Goal: Transaction & Acquisition: Purchase product/service

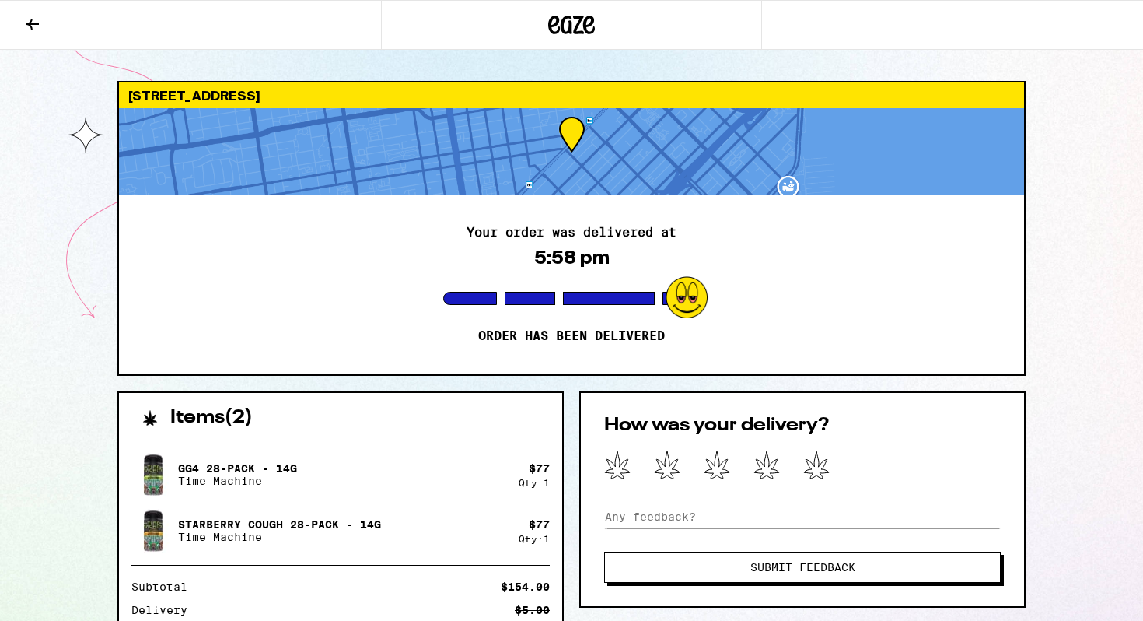
click at [572, 23] on icon at bounding box center [572, 25] width 23 height 19
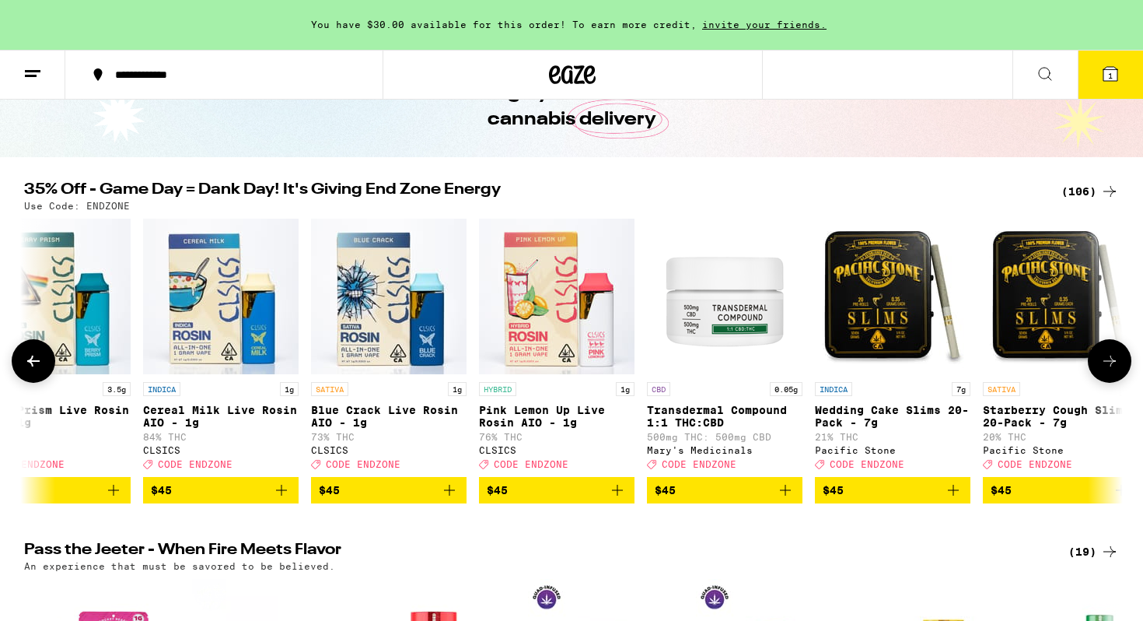
scroll to position [0, 15650]
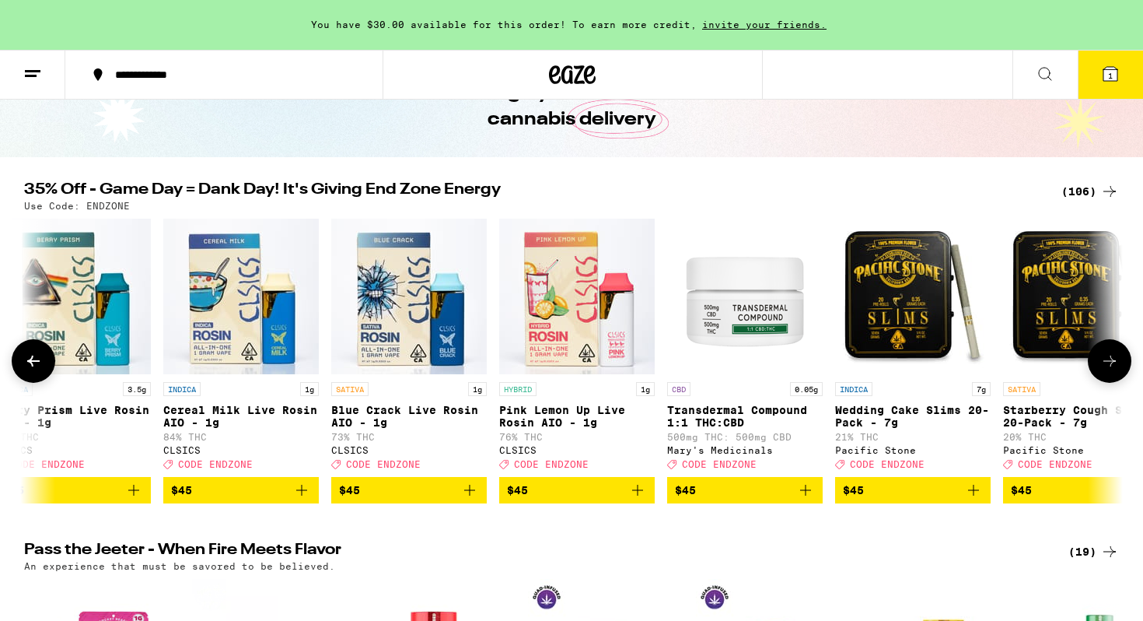
click at [303, 499] on icon "Add to bag" at bounding box center [301, 490] width 19 height 19
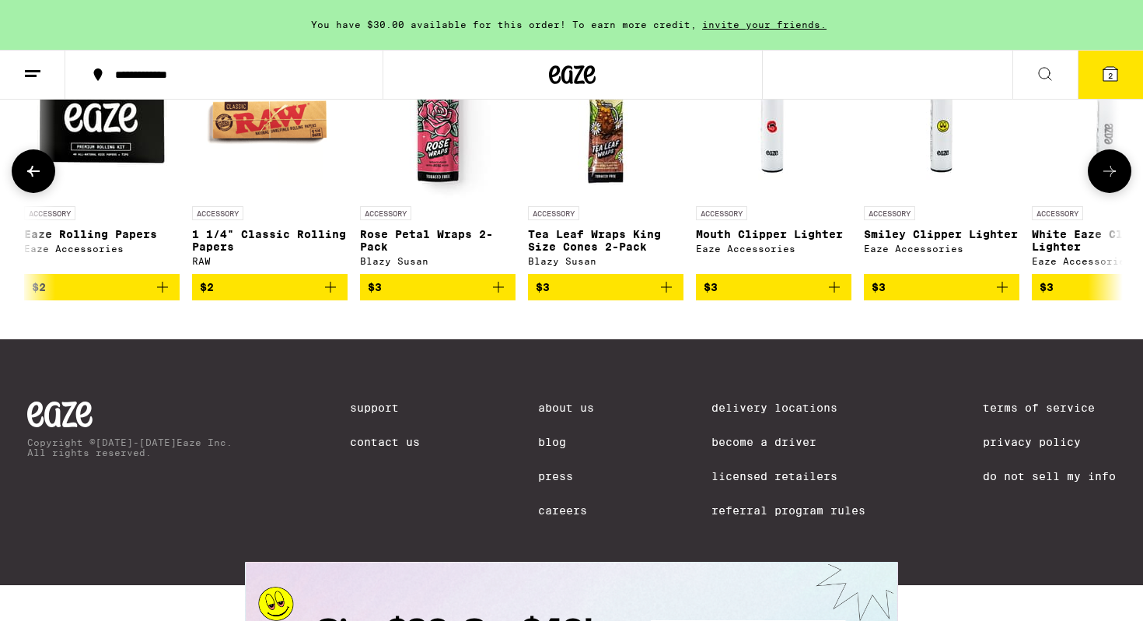
scroll to position [0, 45]
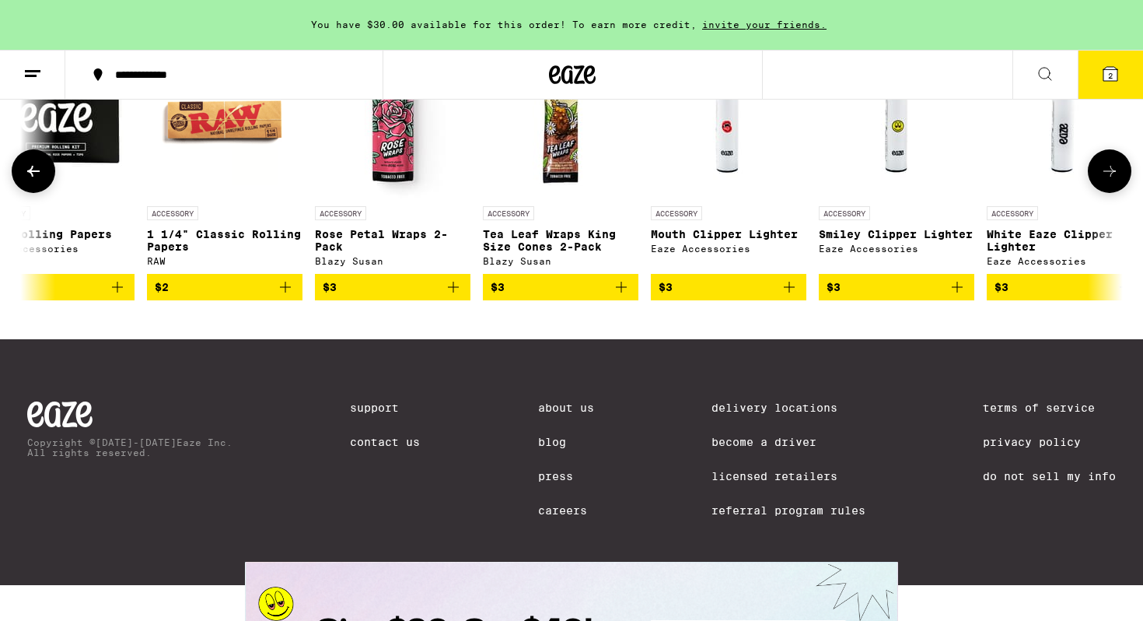
click at [453, 292] on icon "Add to bag" at bounding box center [453, 287] width 11 height 11
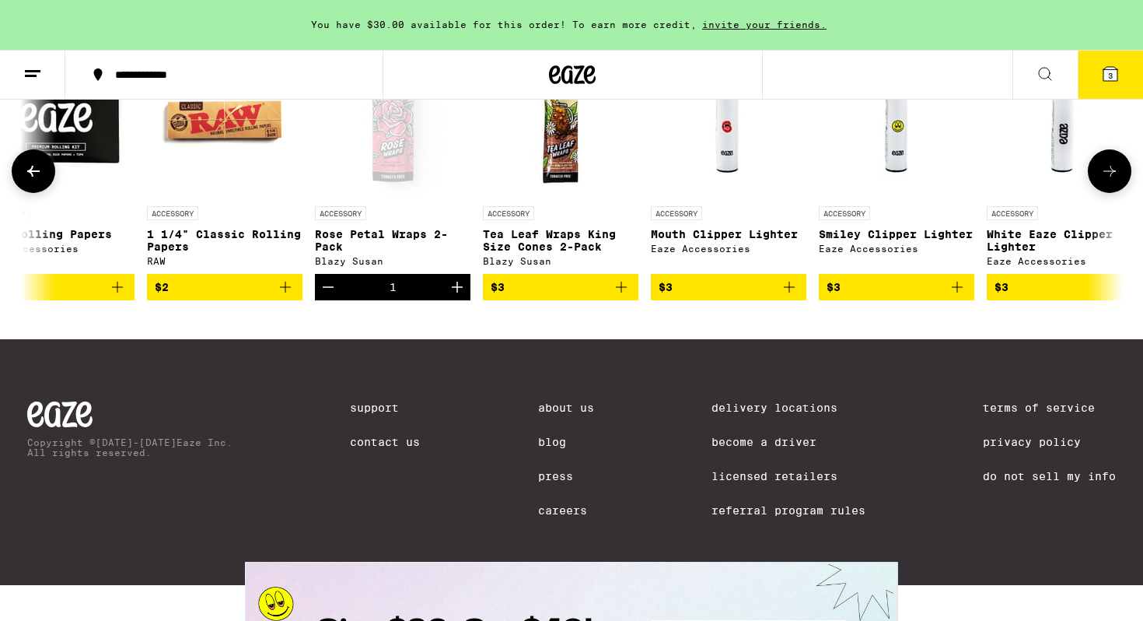
click at [788, 296] on icon "Add to bag" at bounding box center [789, 287] width 19 height 19
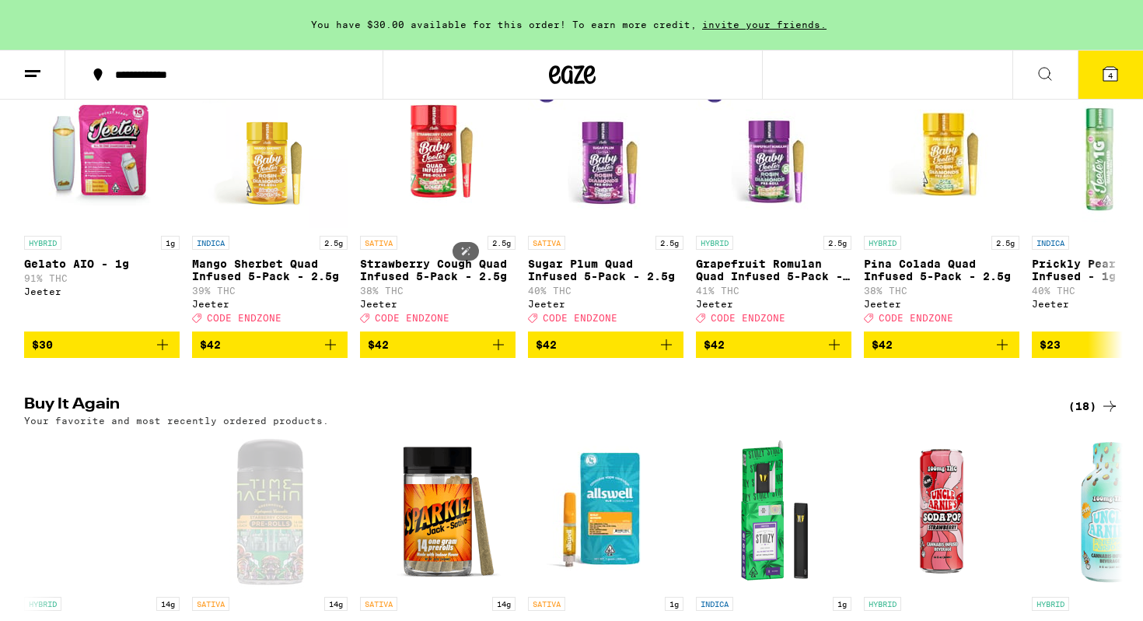
scroll to position [0, 0]
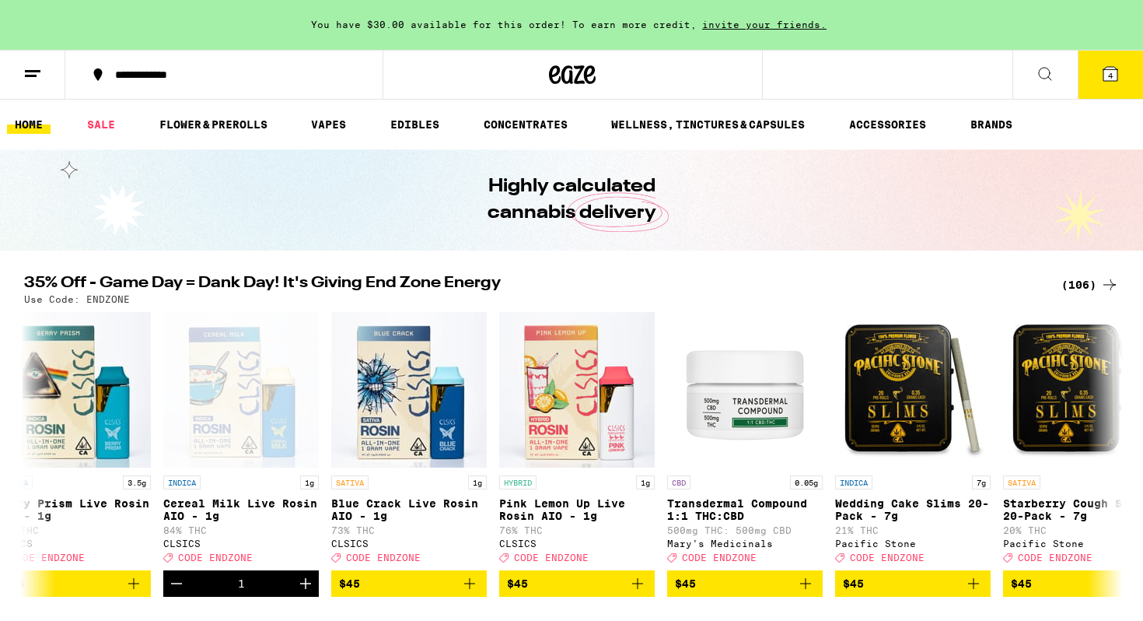
click at [1110, 75] on span "4" at bounding box center [1110, 75] width 5 height 9
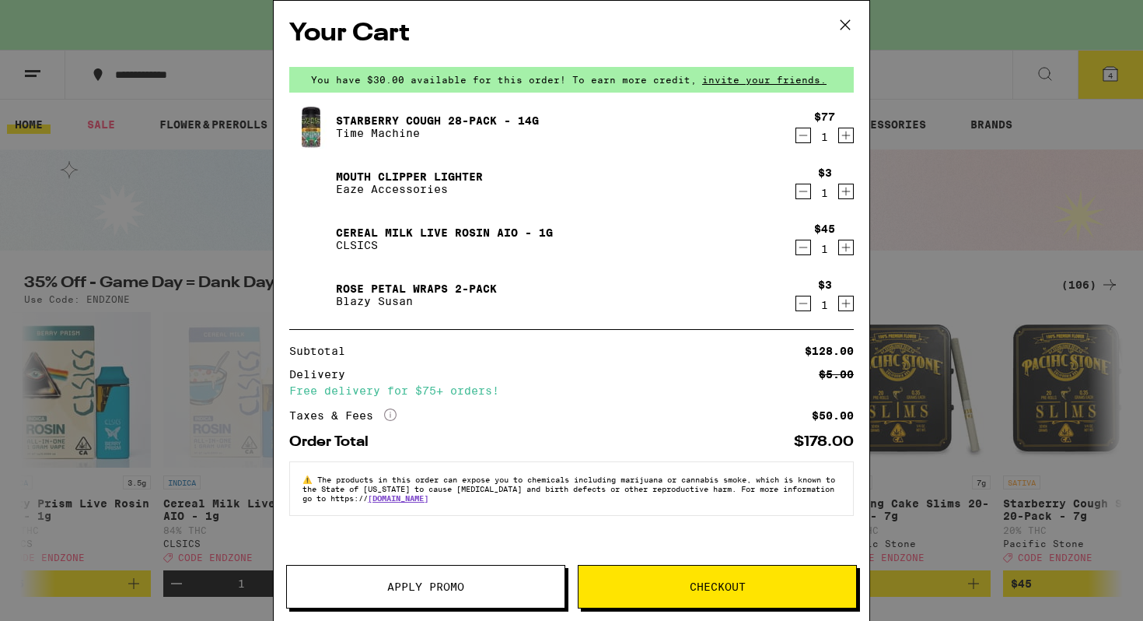
click at [803, 135] on icon "Decrement" at bounding box center [803, 135] width 14 height 19
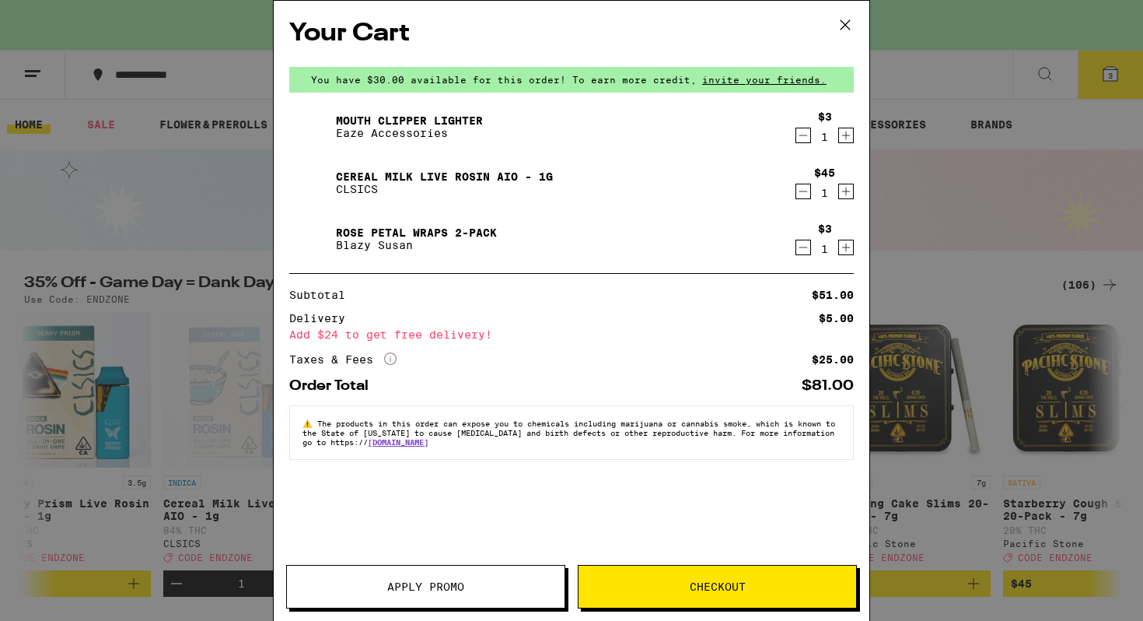
click at [419, 582] on span "Apply Promo" at bounding box center [425, 586] width 77 height 11
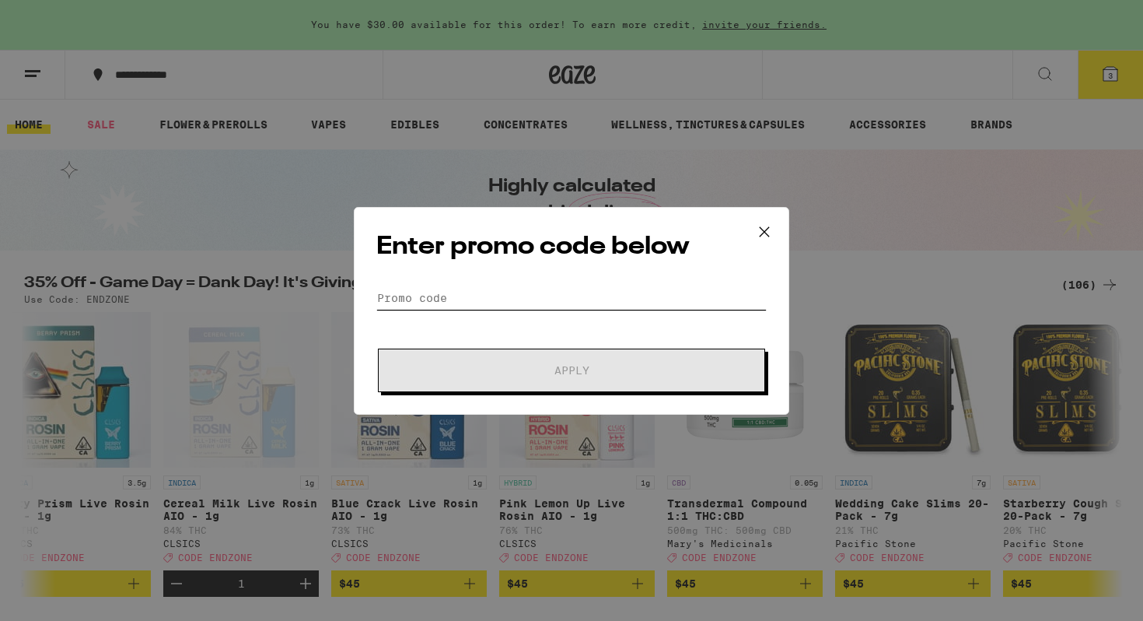
click at [441, 289] on input "Promo Code" at bounding box center [571, 297] width 390 height 23
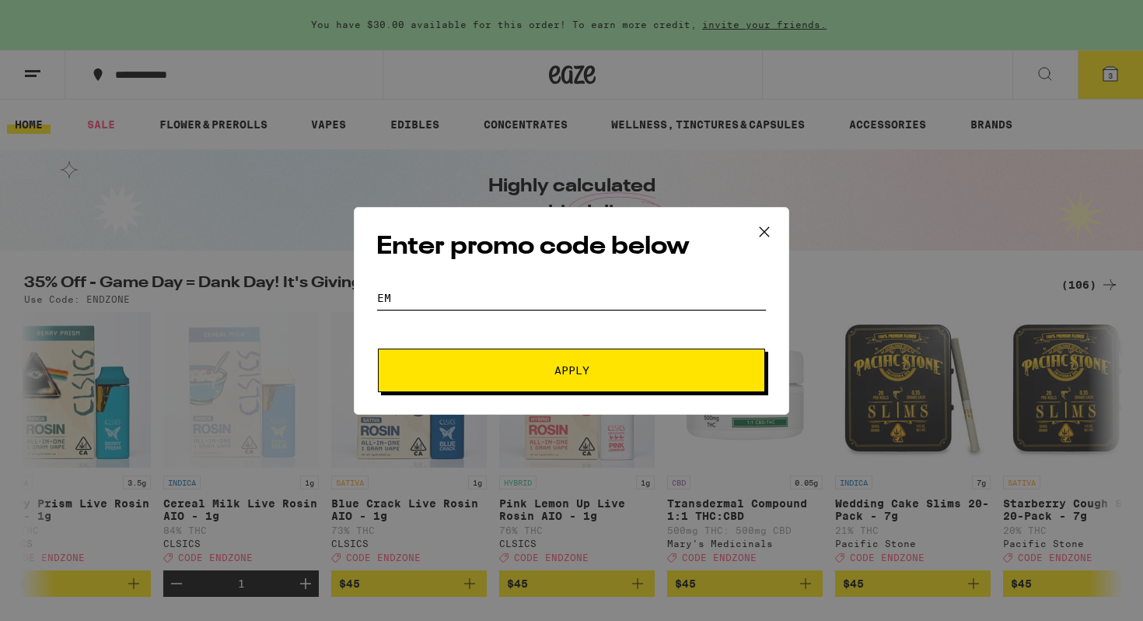
type input "e"
type input "endzone"
click at [378, 348] on button "Apply" at bounding box center [571, 370] width 387 height 44
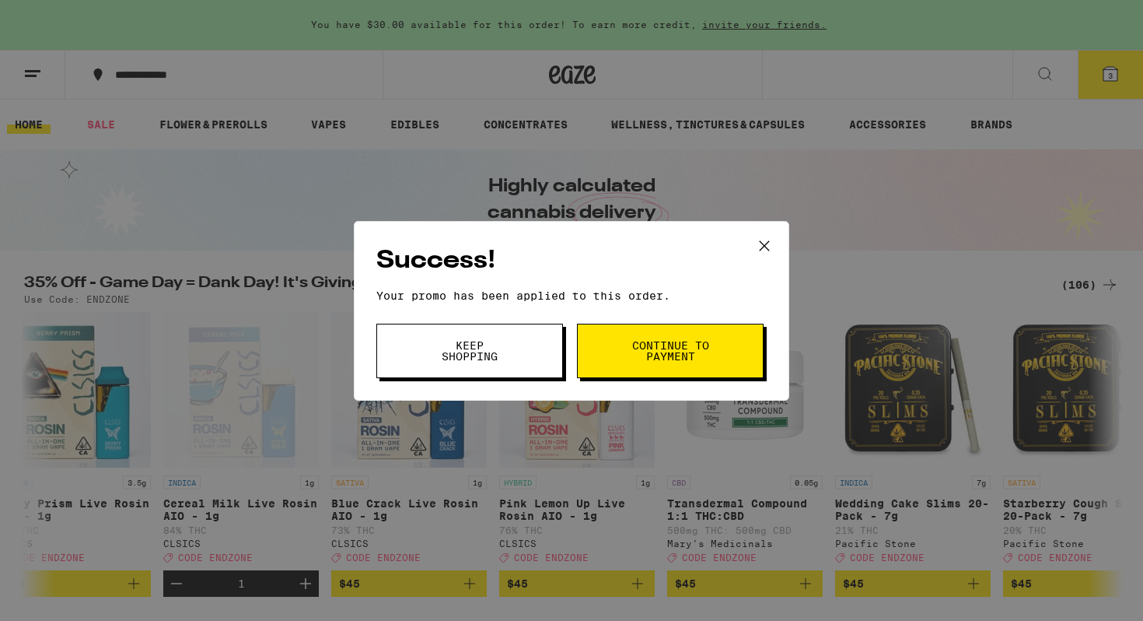
click at [635, 352] on span "Continue to payment" at bounding box center [670, 351] width 79 height 22
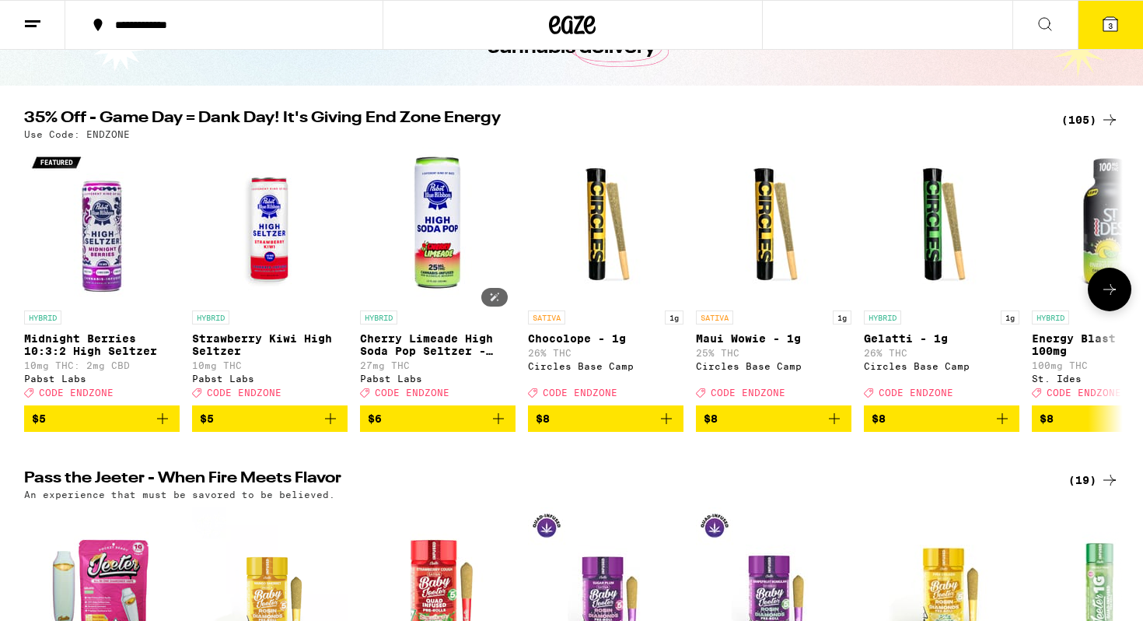
scroll to position [132, 0]
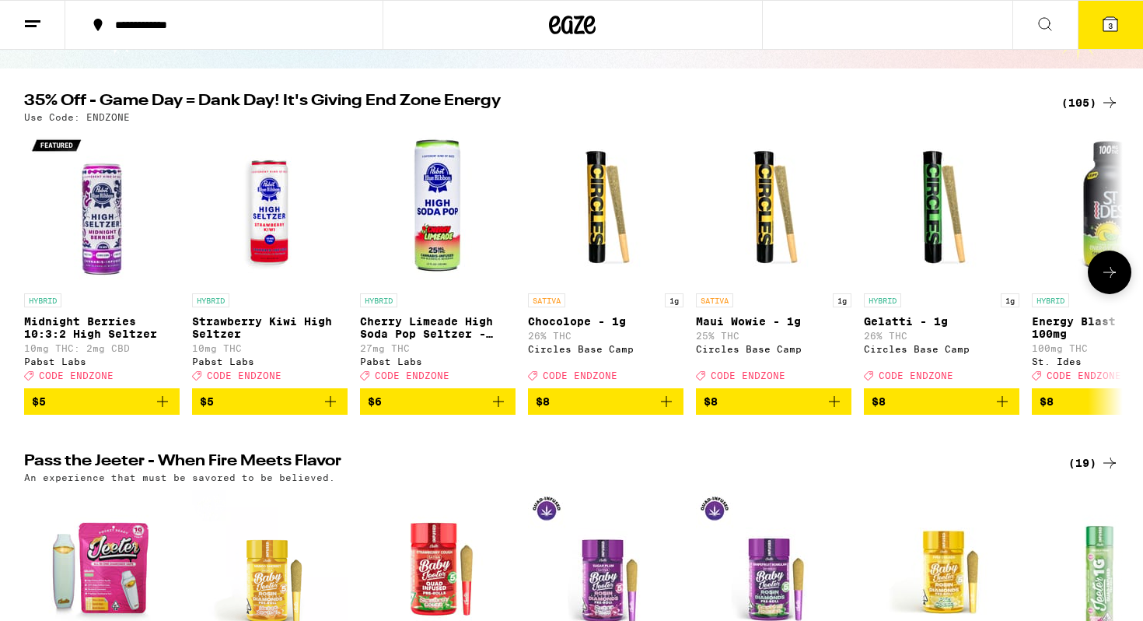
click at [1115, 289] on button at bounding box center [1110, 272] width 44 height 44
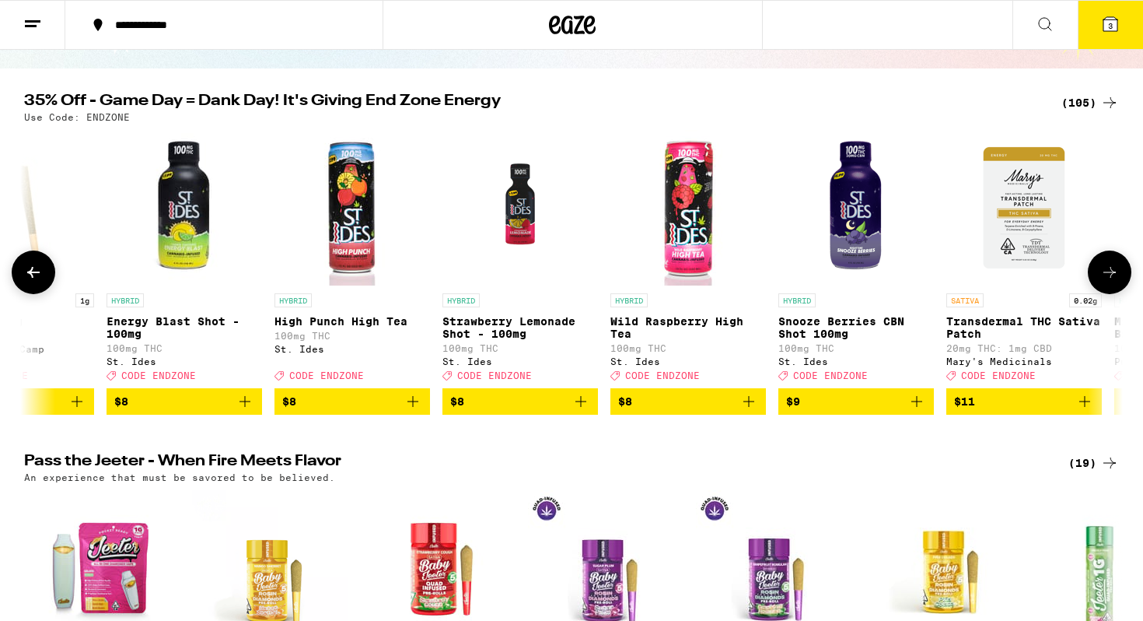
click at [1115, 289] on button at bounding box center [1110, 272] width 44 height 44
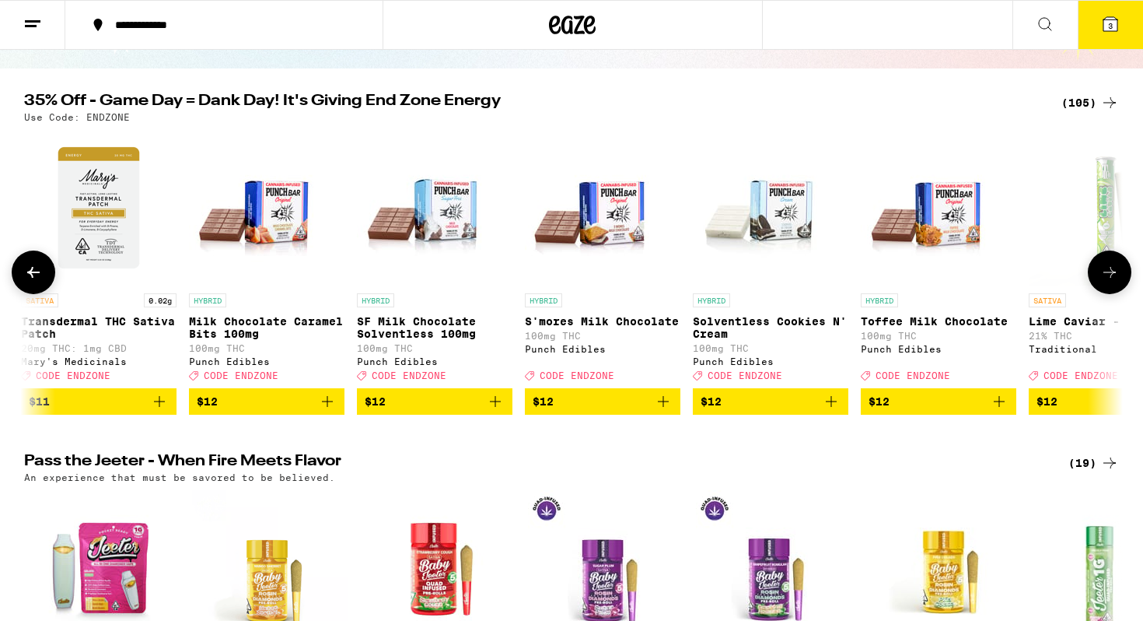
click at [1116, 289] on button at bounding box center [1110, 272] width 44 height 44
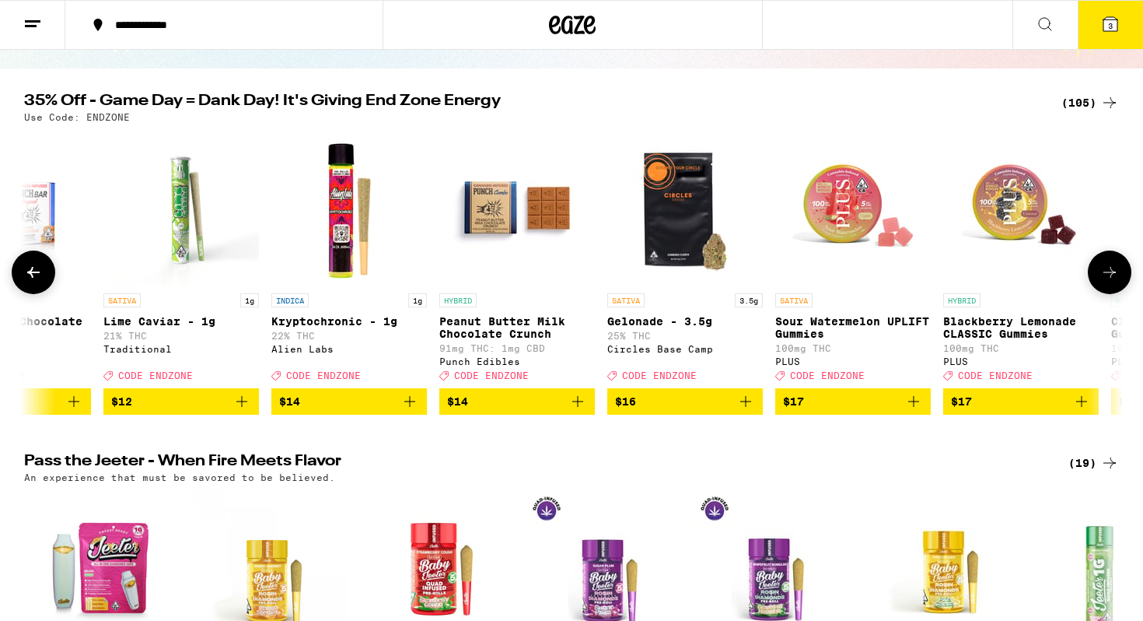
click at [1116, 288] on button at bounding box center [1110, 272] width 44 height 44
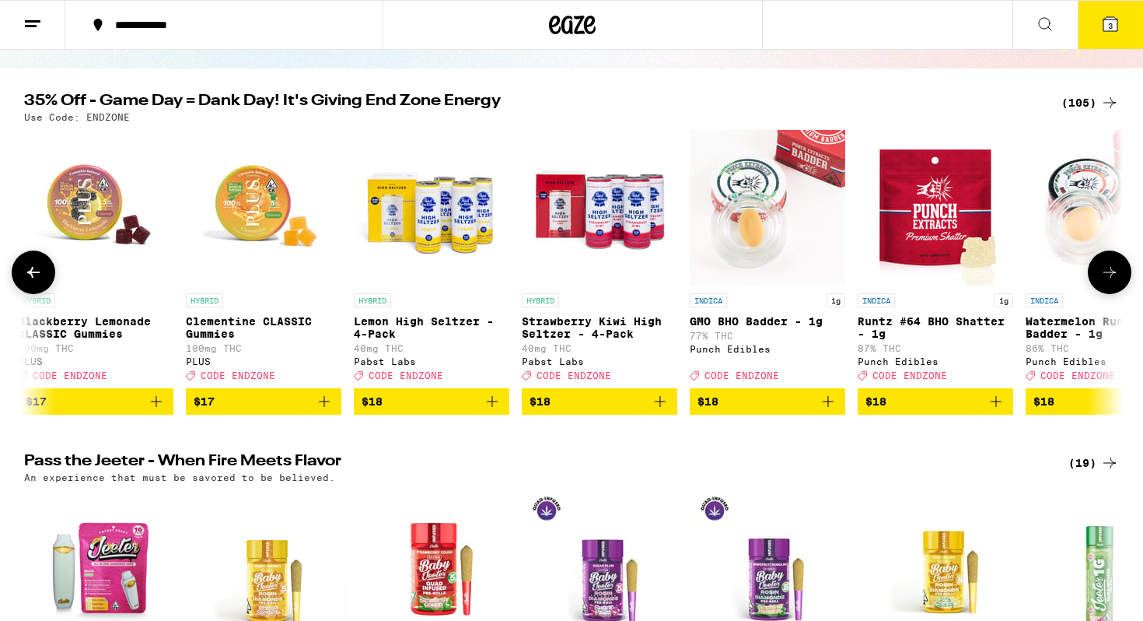
click at [1116, 282] on icon at bounding box center [1109, 272] width 19 height 19
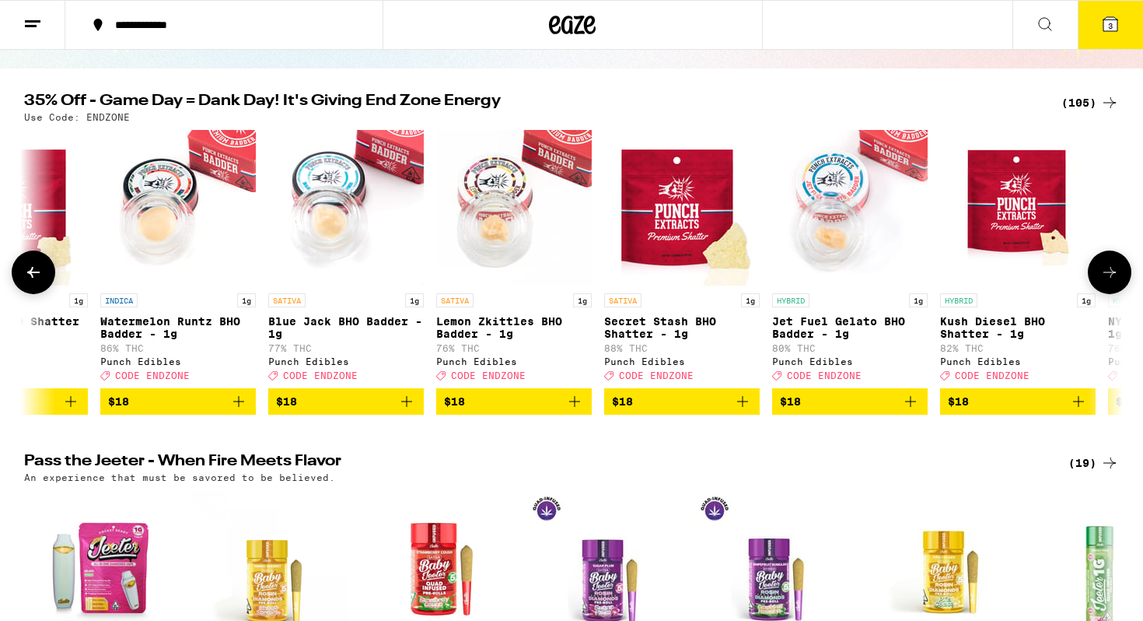
click at [1116, 282] on icon at bounding box center [1109, 272] width 19 height 19
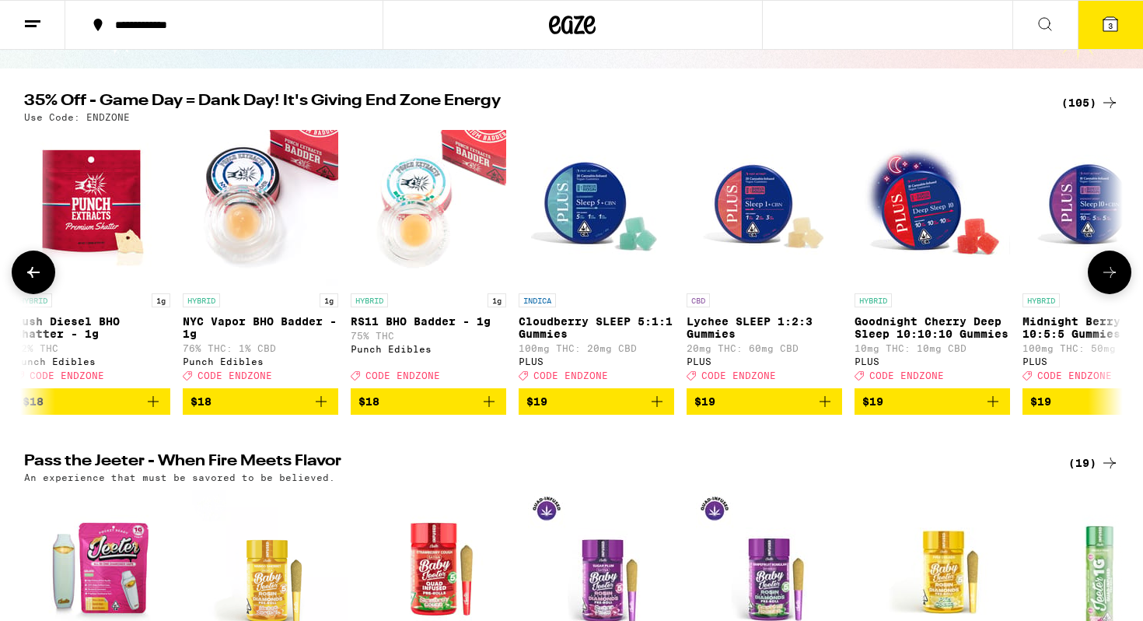
click at [1116, 282] on icon at bounding box center [1109, 272] width 19 height 19
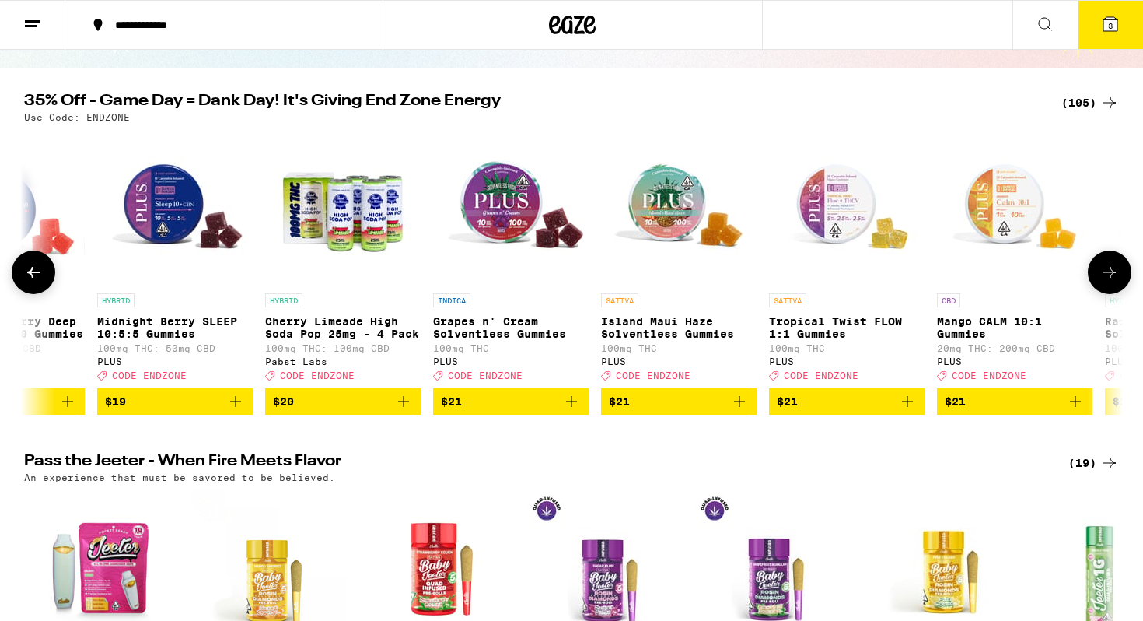
click at [1116, 282] on icon at bounding box center [1109, 272] width 19 height 19
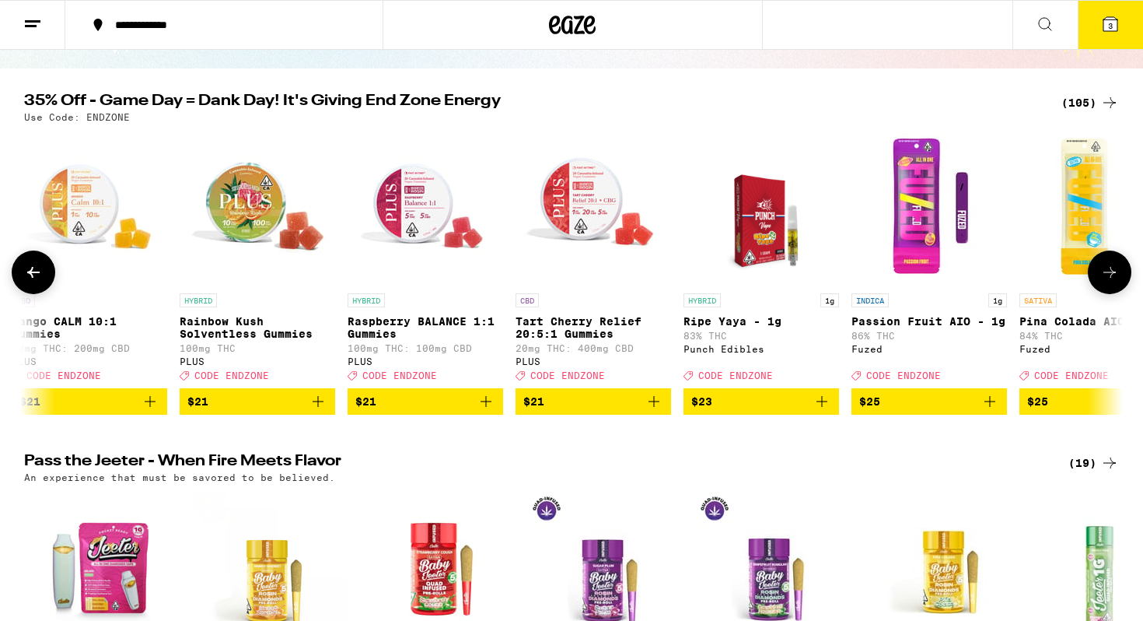
click at [1116, 282] on icon at bounding box center [1109, 272] width 19 height 19
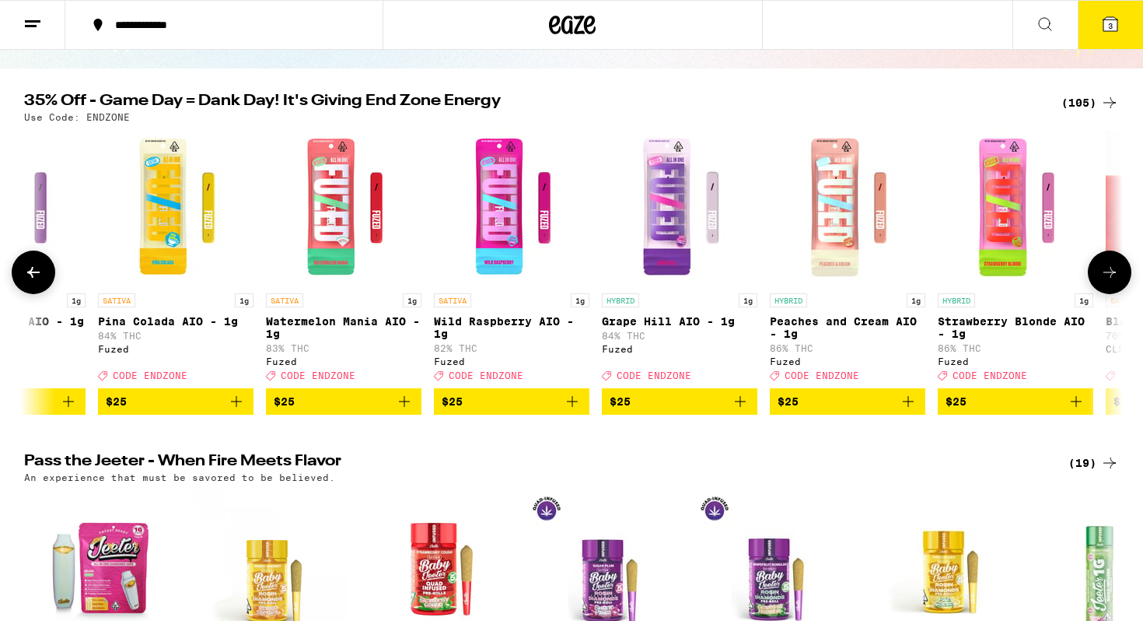
scroll to position [0, 8329]
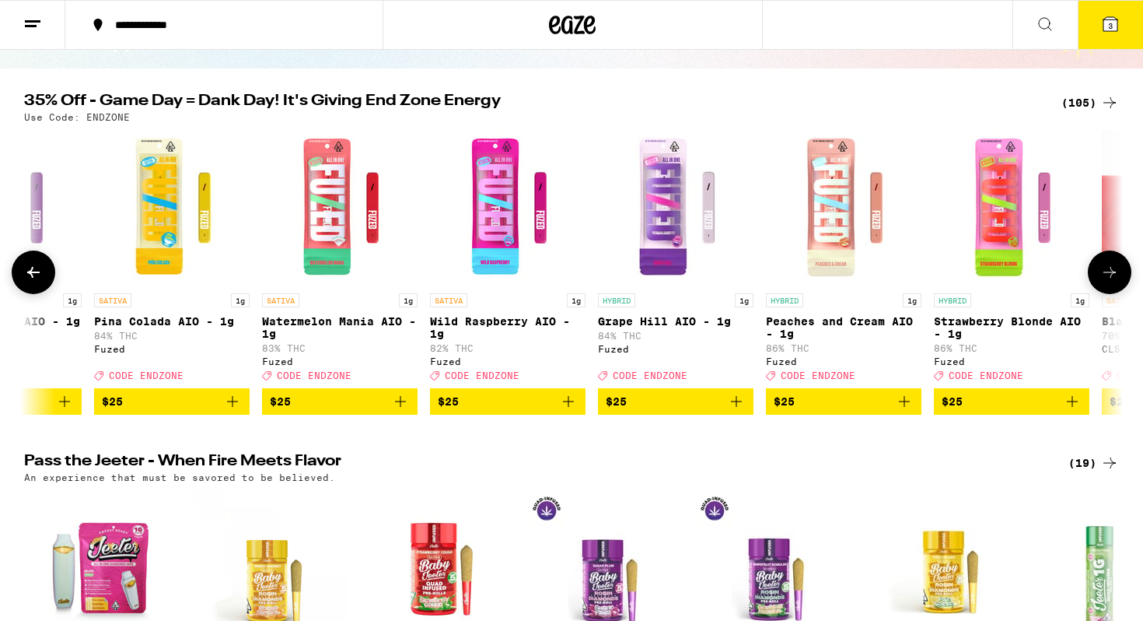
click at [1117, 282] on icon at bounding box center [1109, 272] width 19 height 19
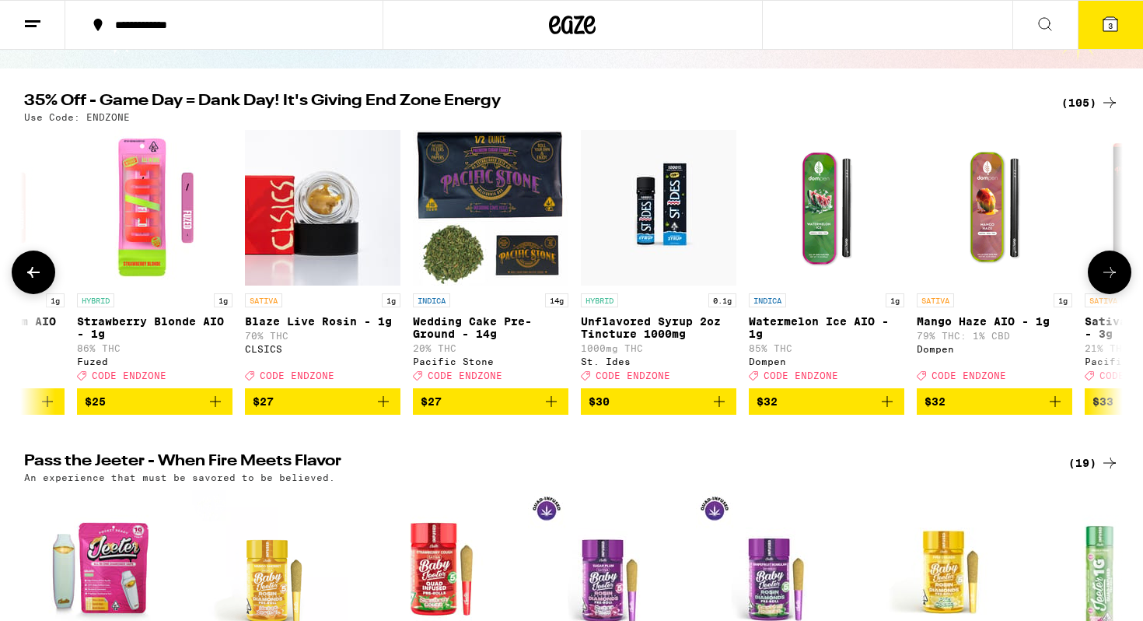
scroll to position [0, 9254]
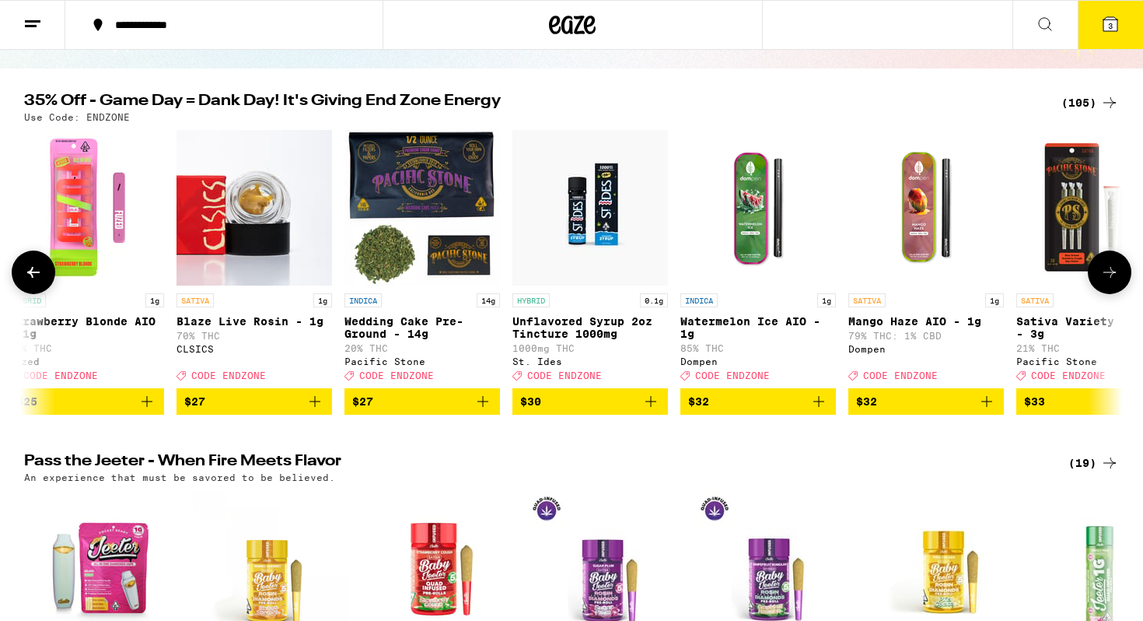
click at [1117, 282] on icon at bounding box center [1109, 272] width 19 height 19
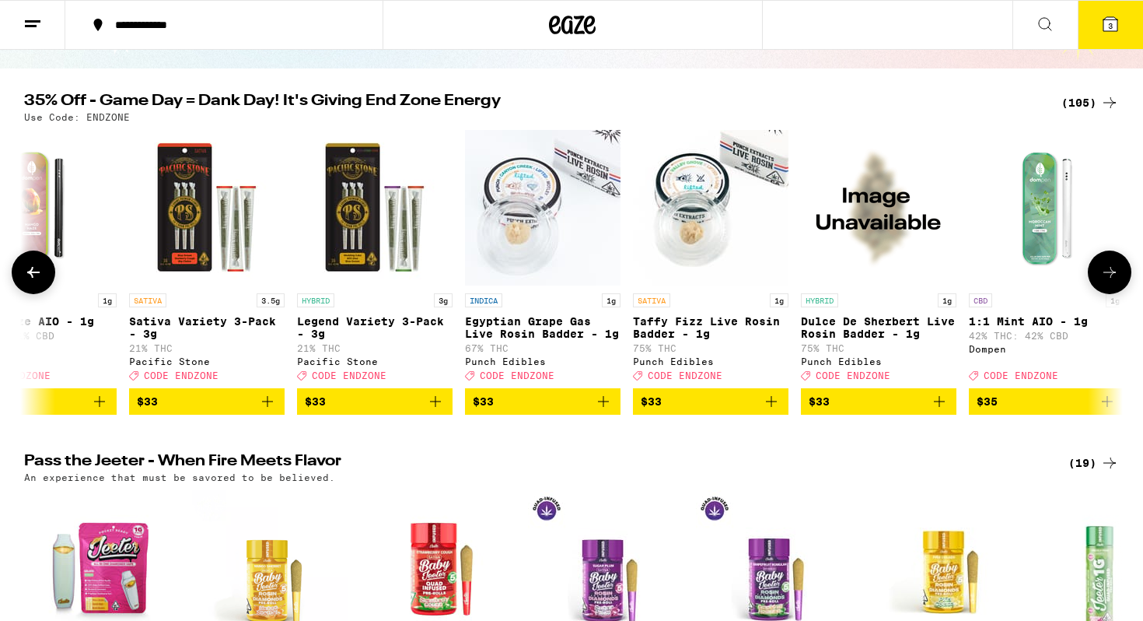
scroll to position [0, 10180]
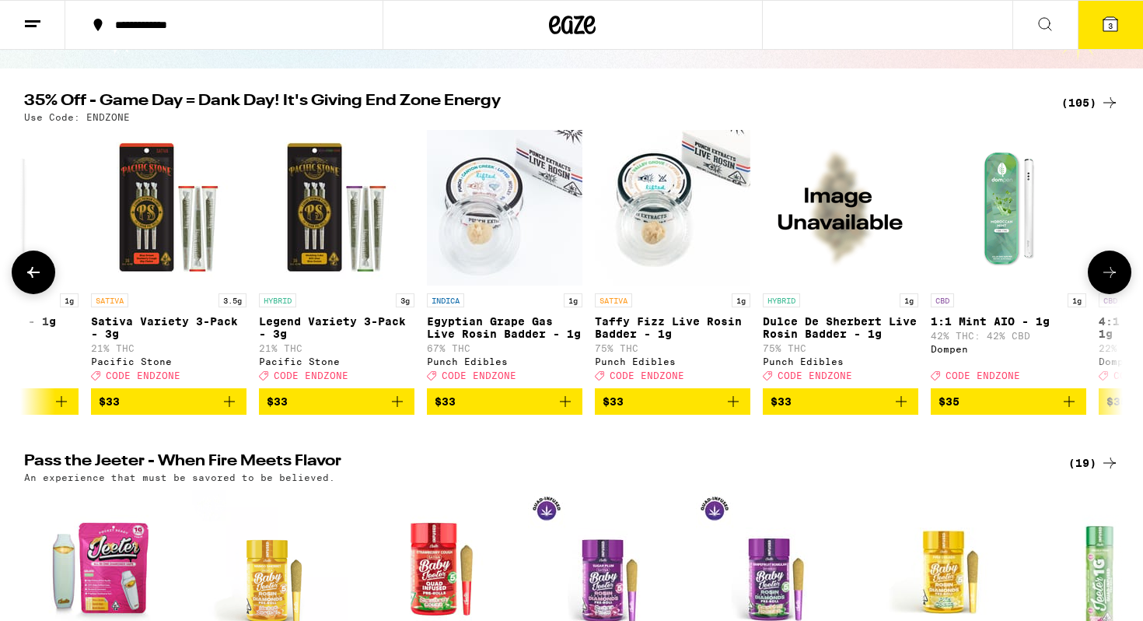
click at [1117, 282] on icon at bounding box center [1109, 272] width 19 height 19
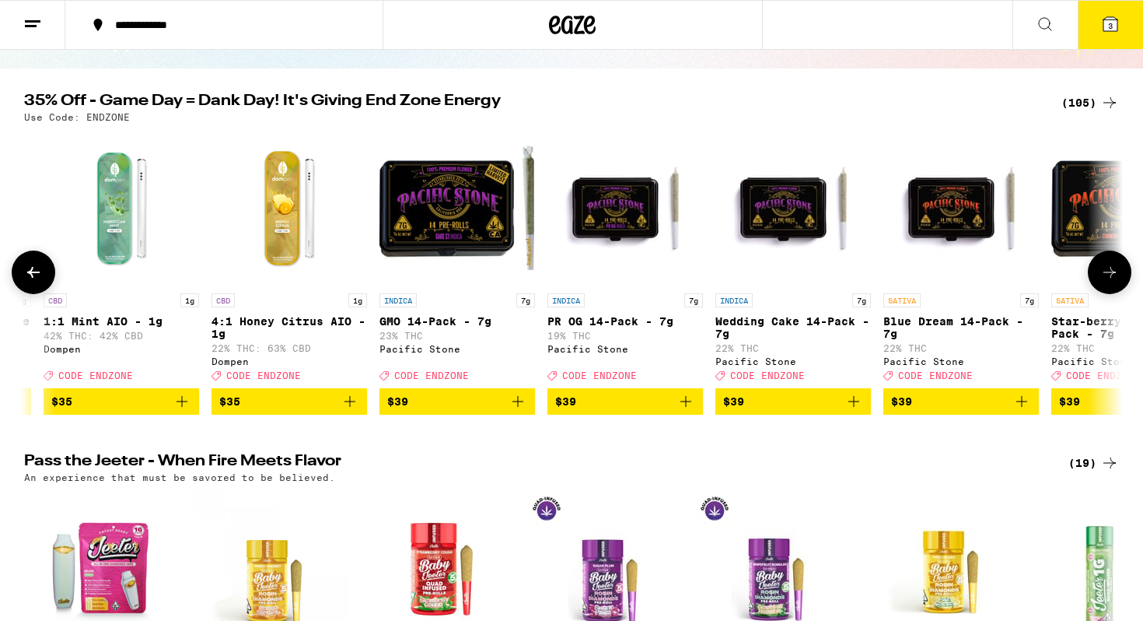
scroll to position [0, 11105]
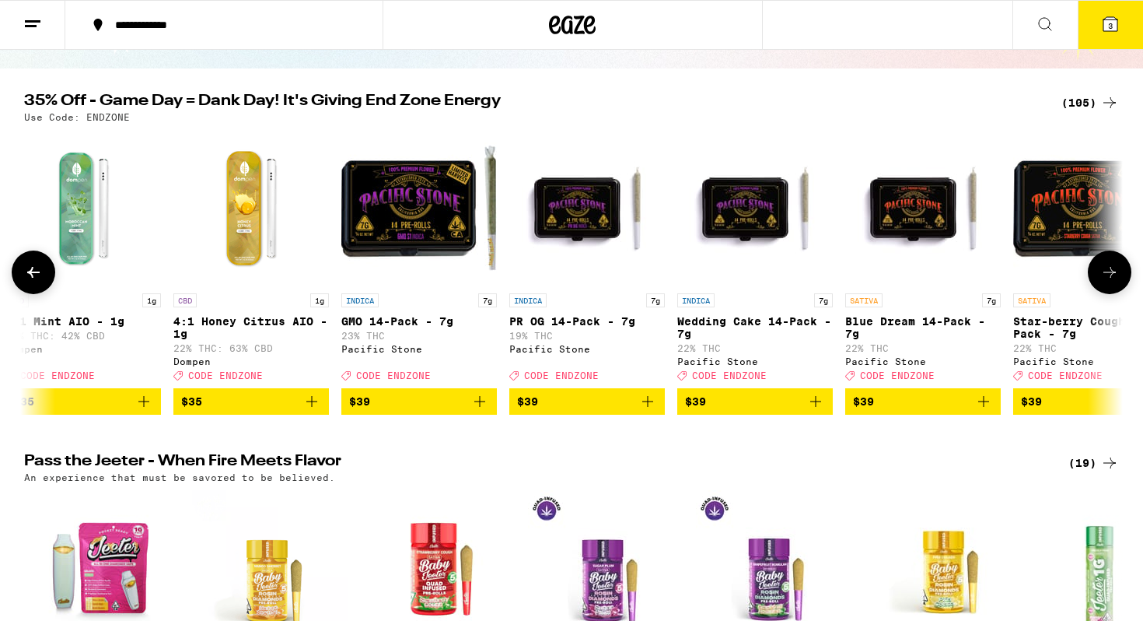
click at [37, 282] on icon at bounding box center [33, 272] width 19 height 19
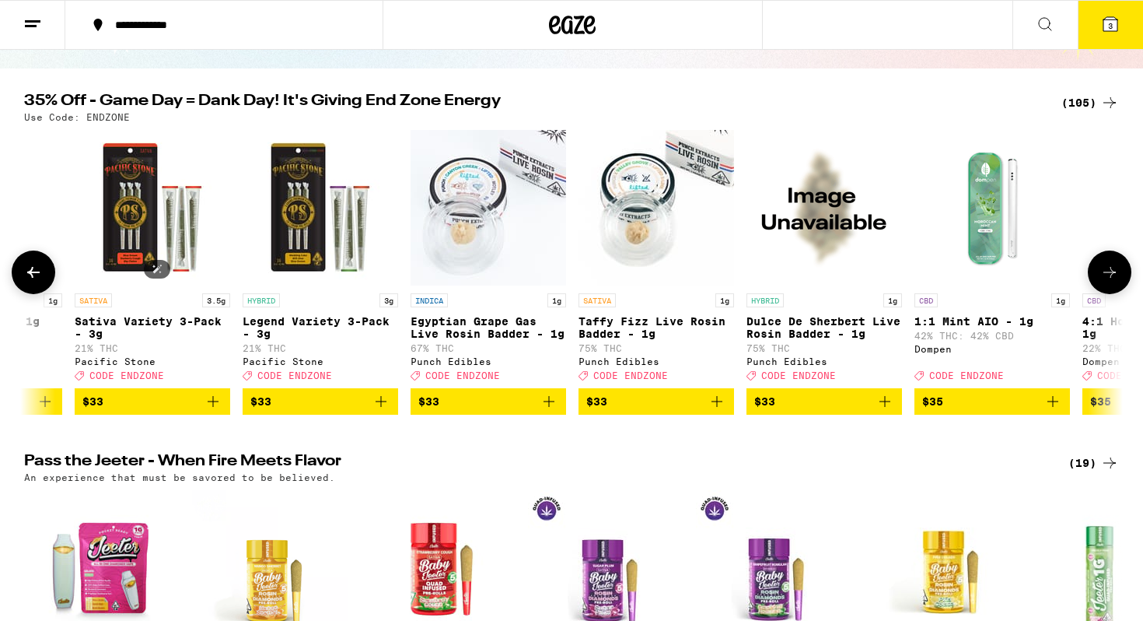
scroll to position [0, 10180]
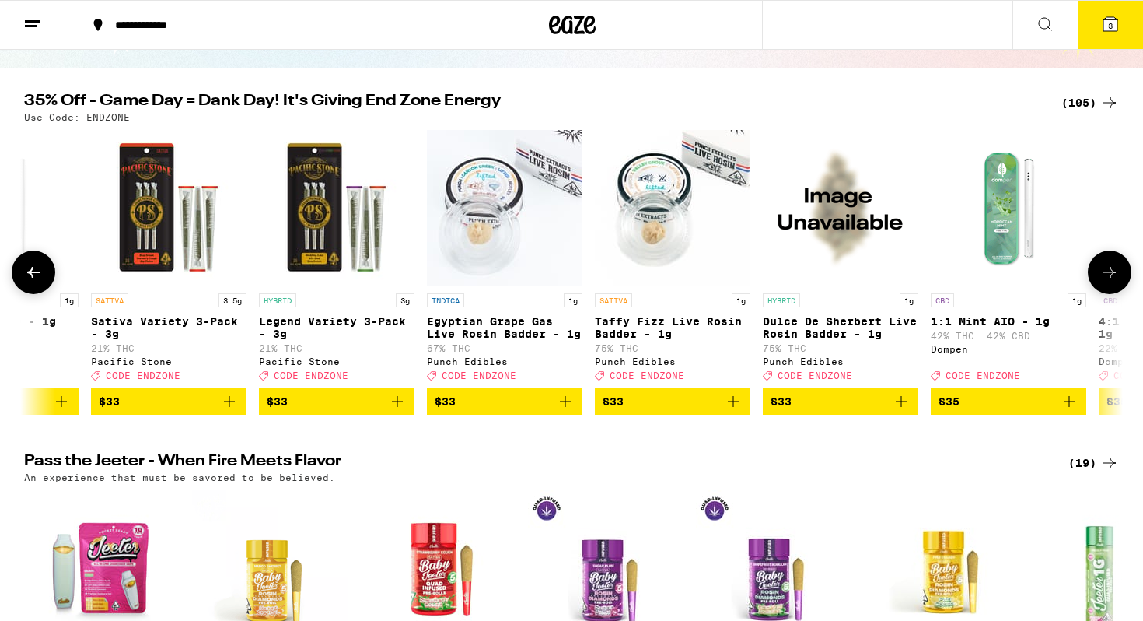
click at [1113, 282] on icon at bounding box center [1109, 272] width 19 height 19
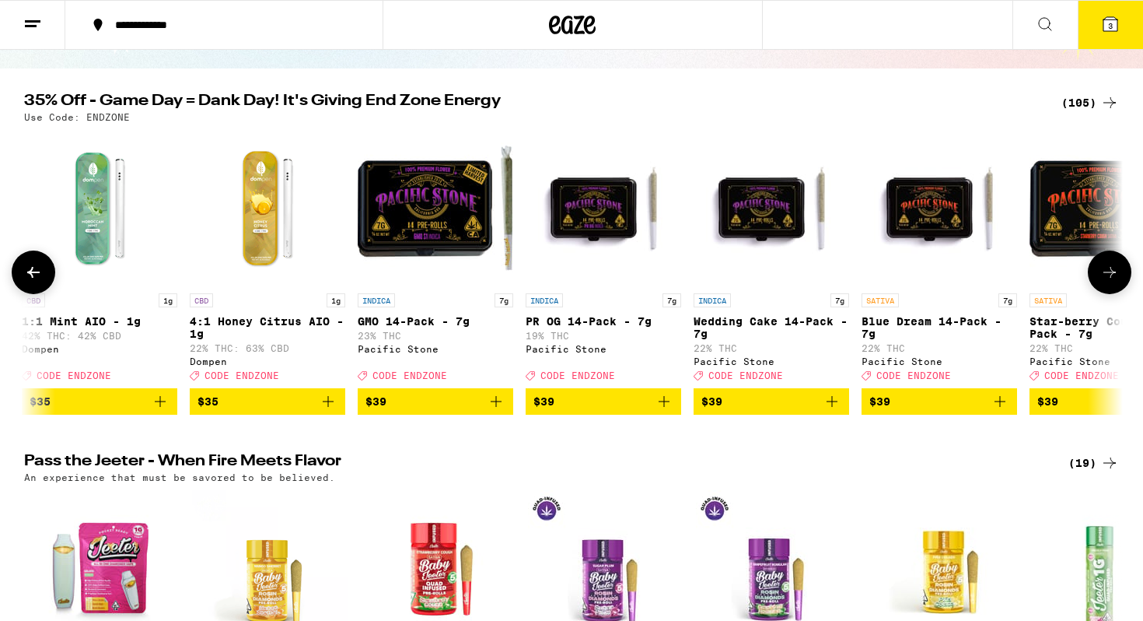
scroll to position [0, 11105]
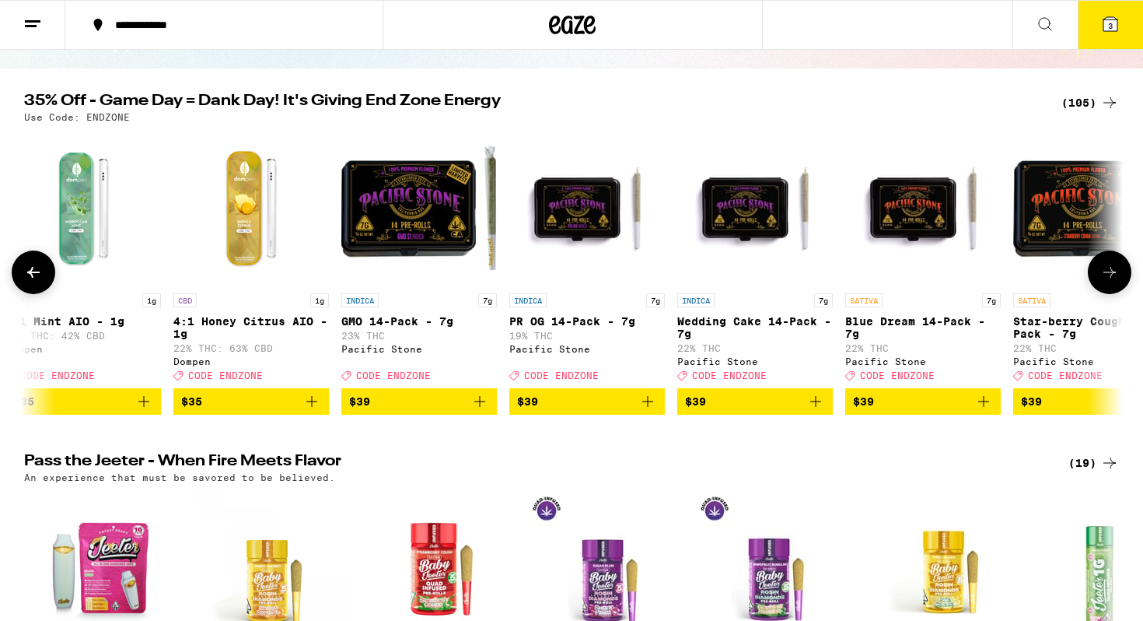
click at [1113, 282] on icon at bounding box center [1109, 272] width 19 height 19
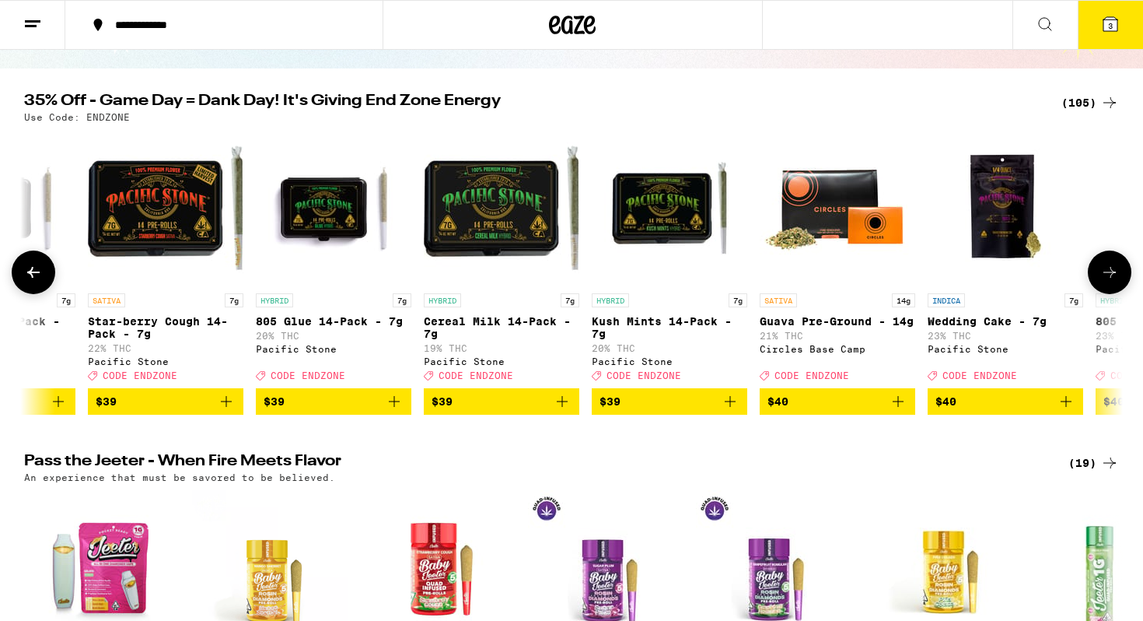
click at [1113, 282] on icon at bounding box center [1109, 272] width 19 height 19
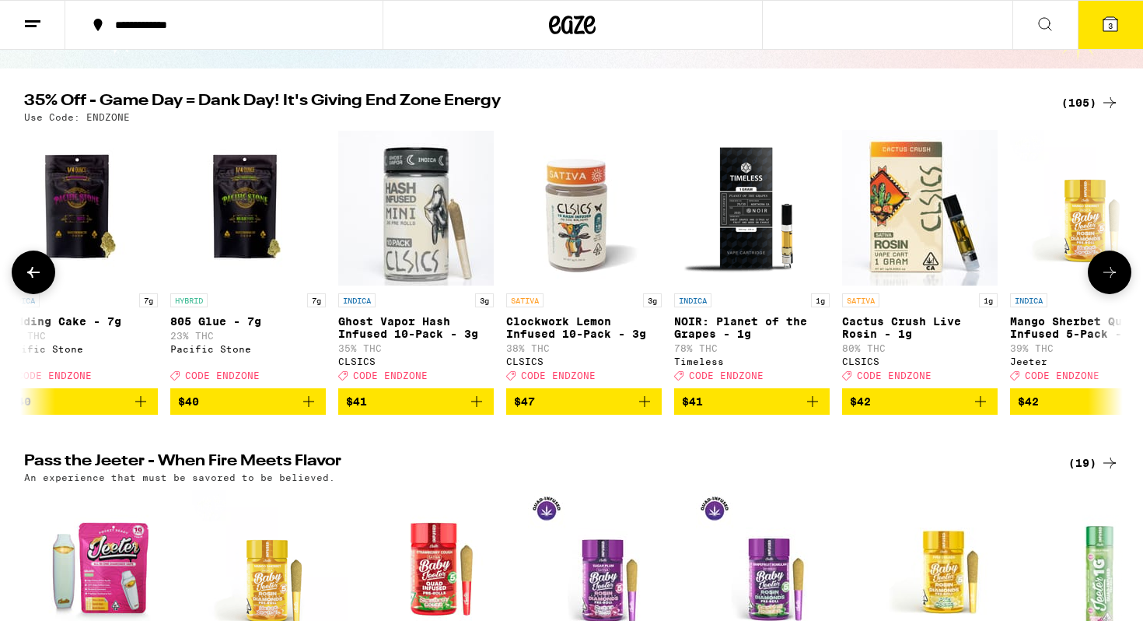
click at [1113, 282] on icon at bounding box center [1109, 272] width 19 height 19
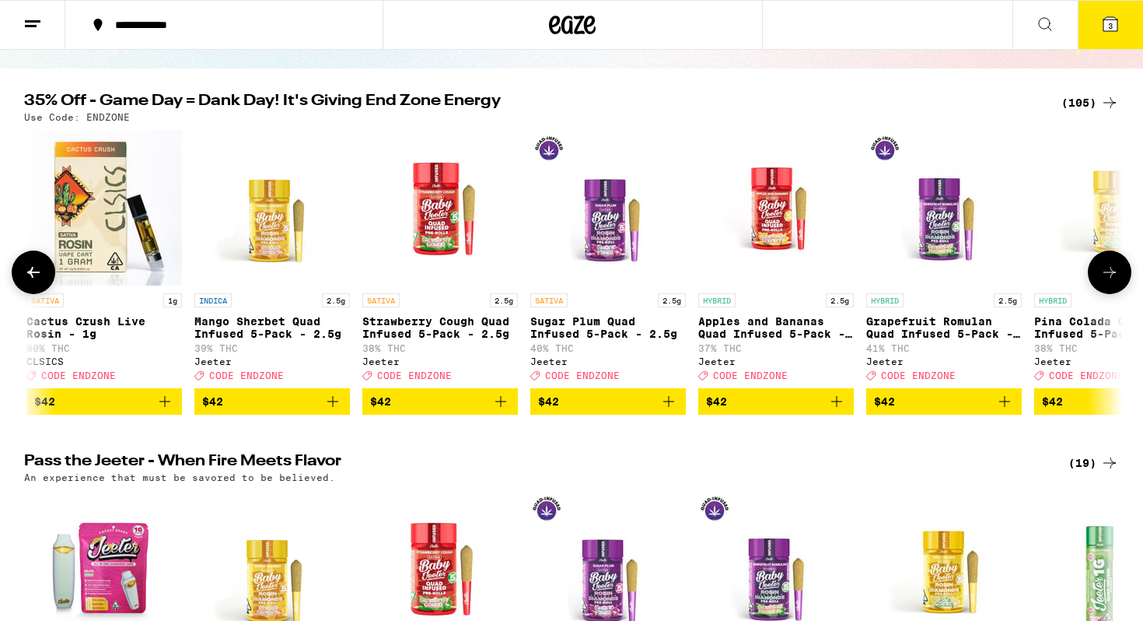
scroll to position [0, 13881]
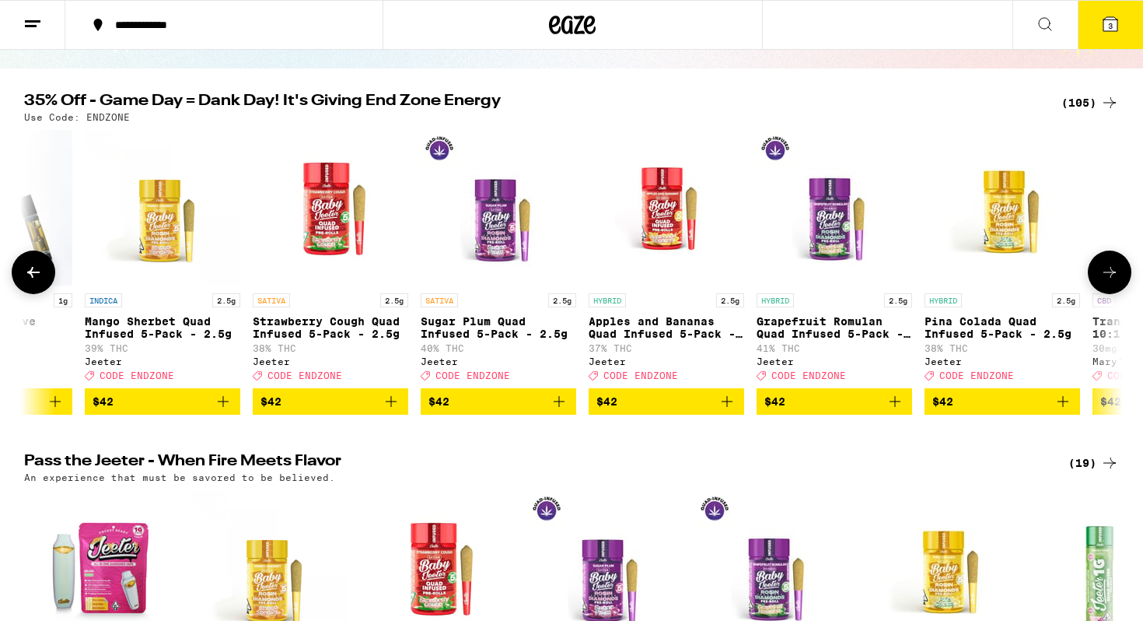
click at [1113, 282] on icon at bounding box center [1109, 272] width 19 height 19
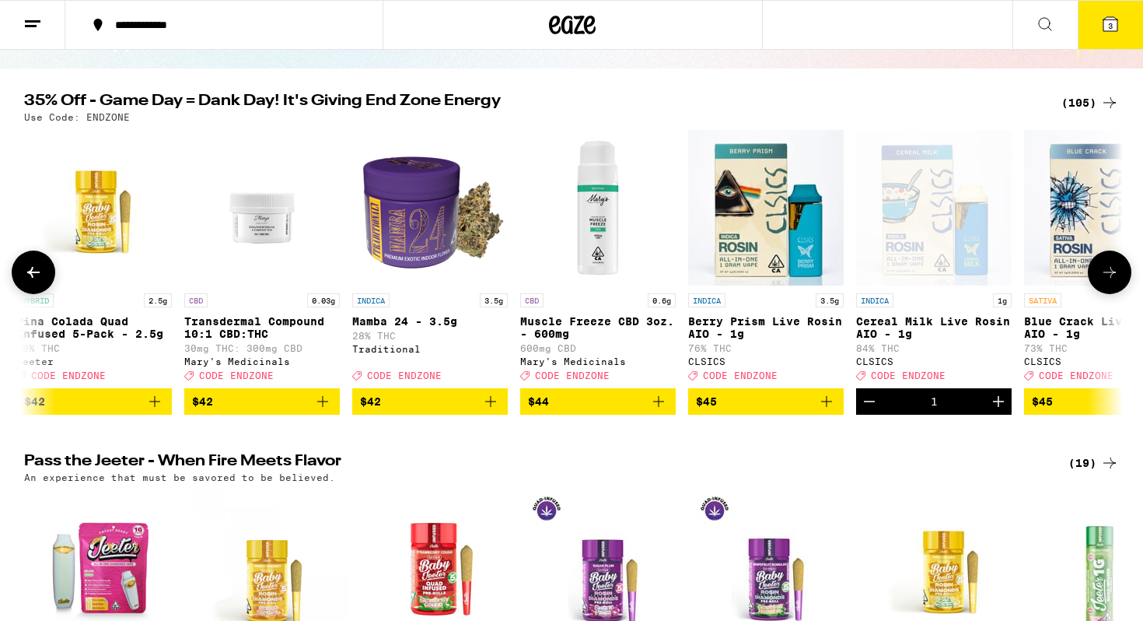
scroll to position [0, 14807]
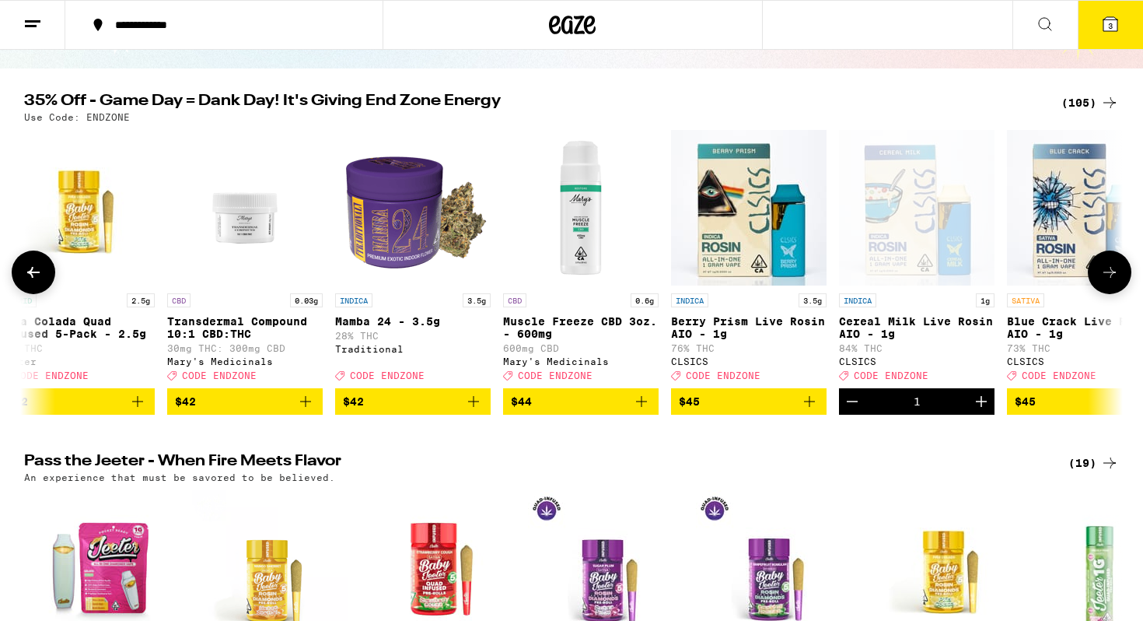
click at [1114, 282] on icon at bounding box center [1109, 272] width 19 height 19
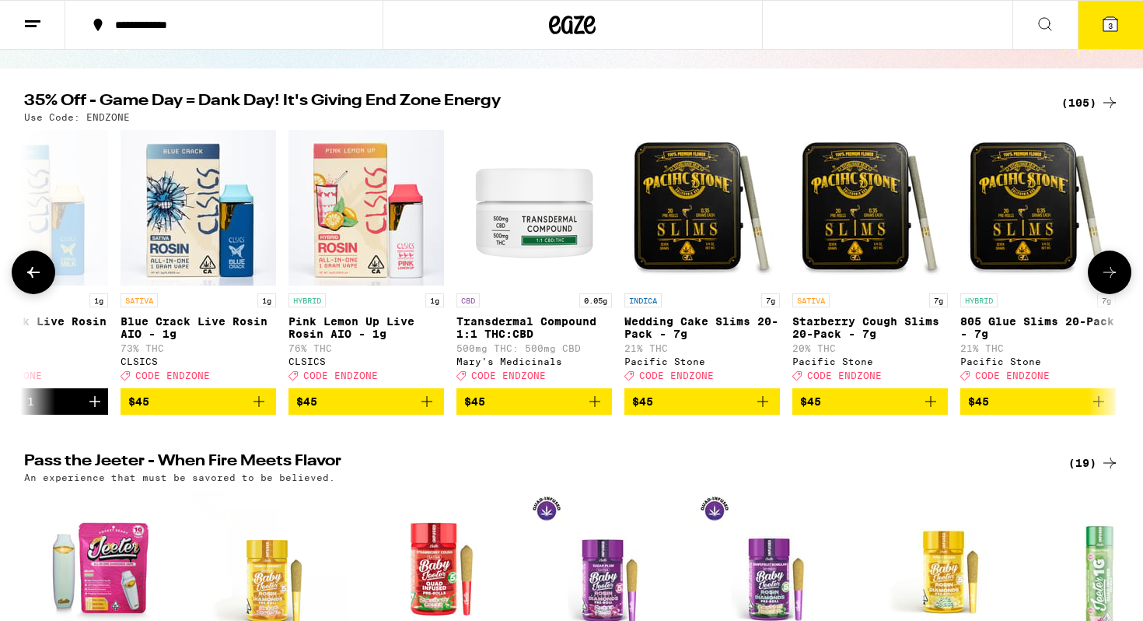
scroll to position [0, 15732]
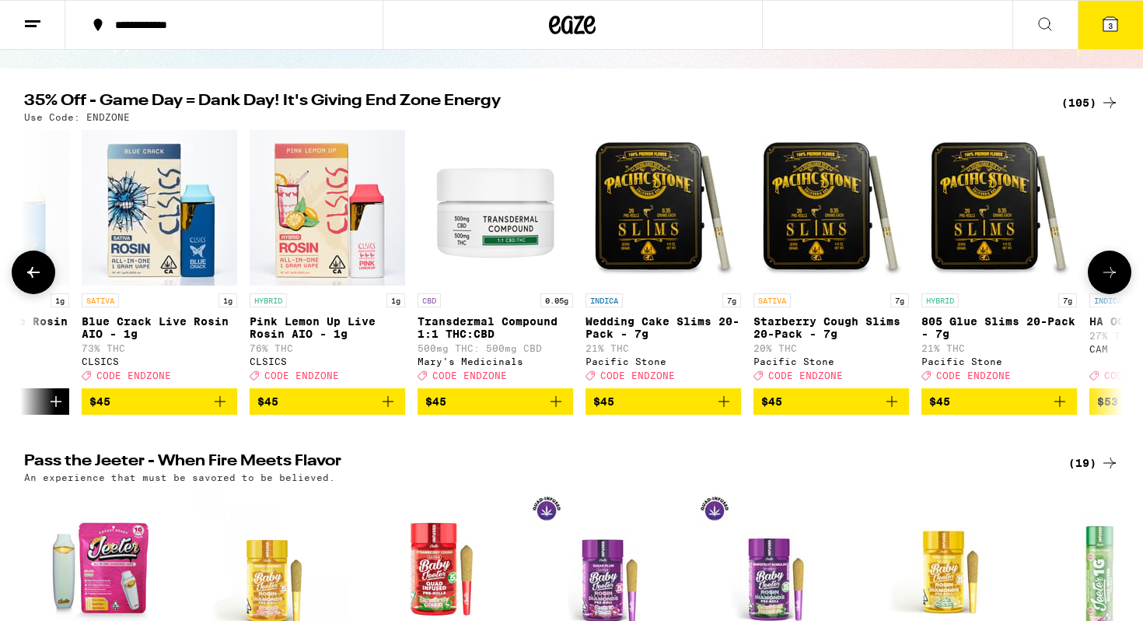
click at [1114, 282] on icon at bounding box center [1109, 272] width 19 height 19
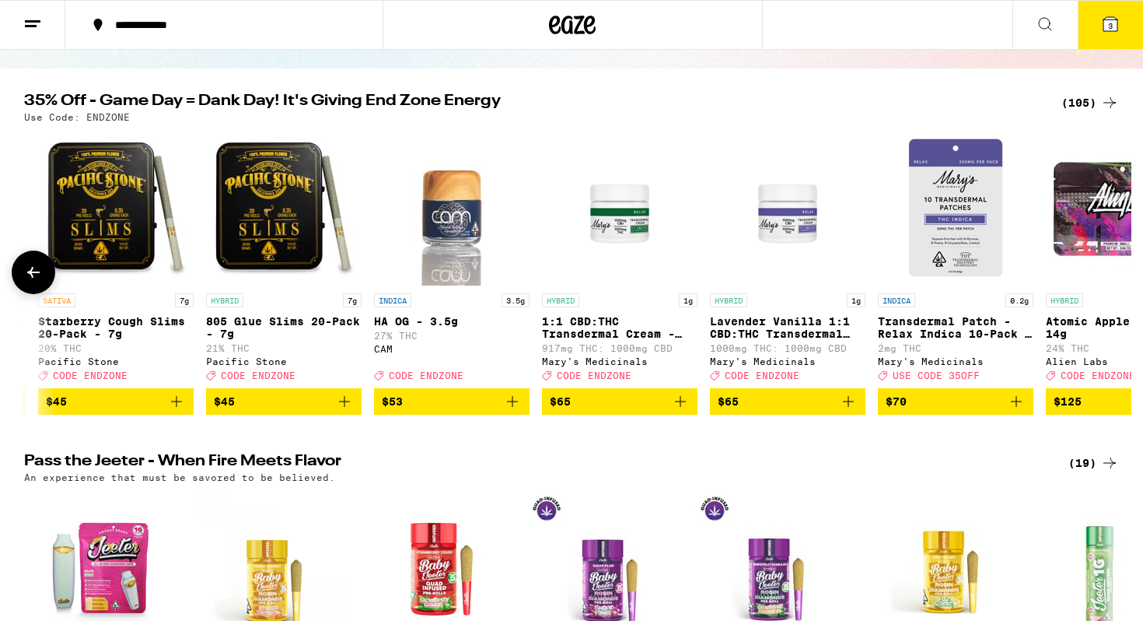
scroll to position [0, 16542]
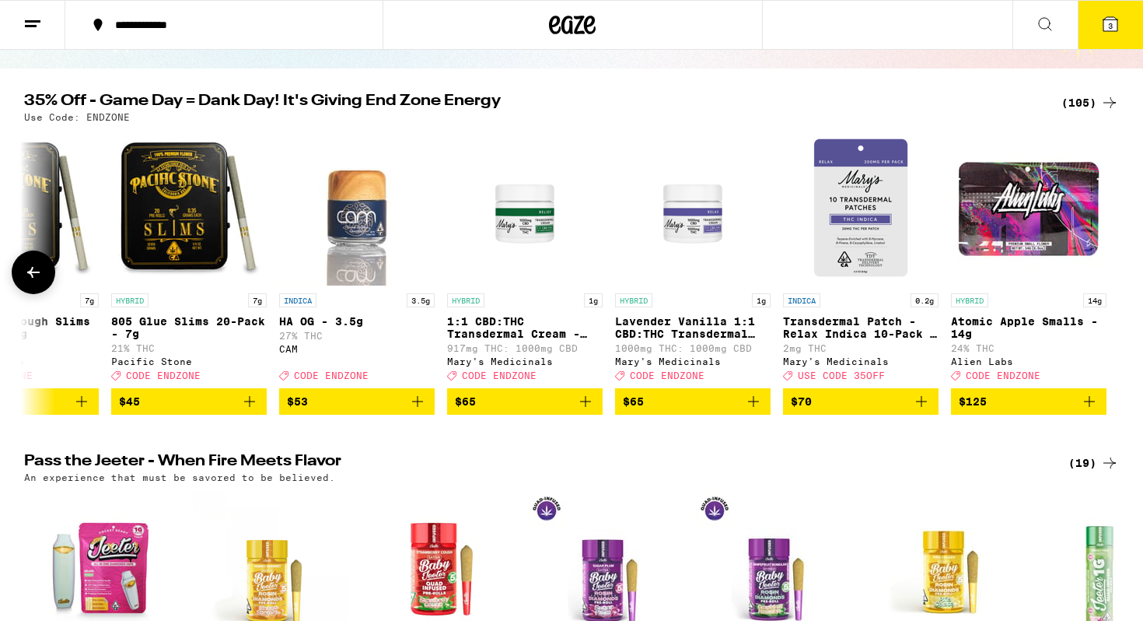
click at [40, 282] on icon at bounding box center [33, 272] width 19 height 19
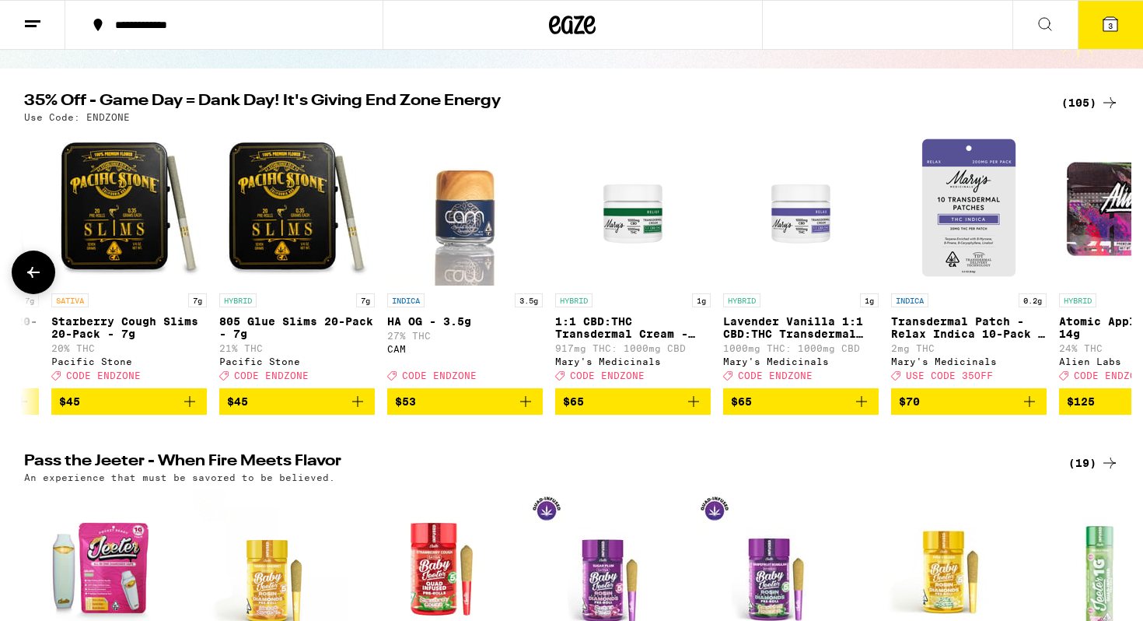
click at [40, 282] on icon at bounding box center [33, 272] width 19 height 19
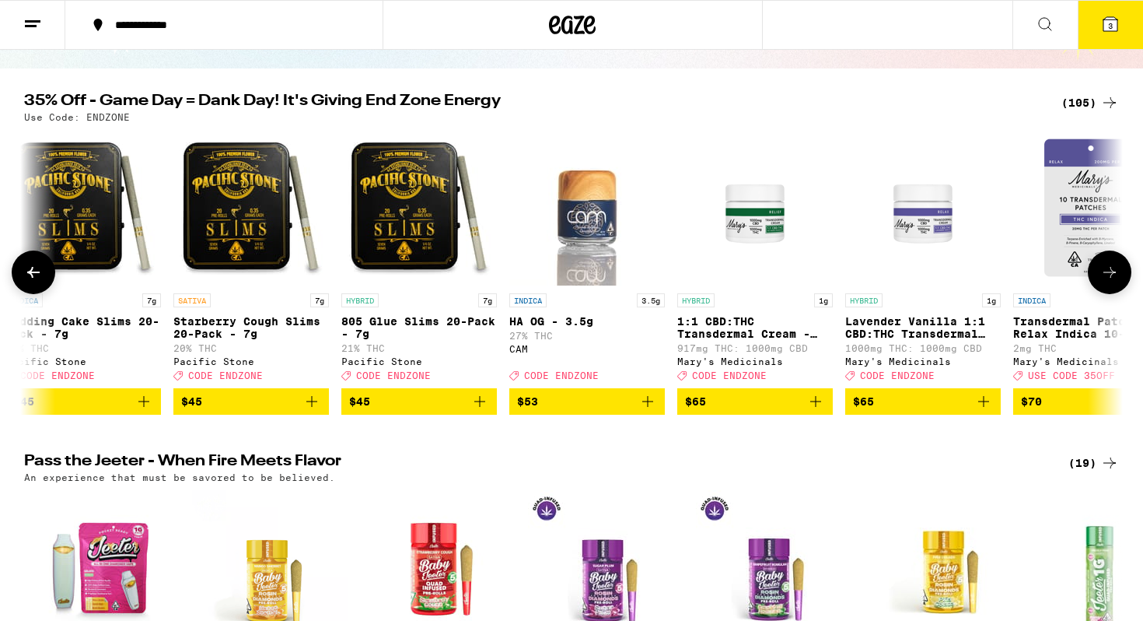
click at [40, 282] on icon at bounding box center [33, 272] width 19 height 19
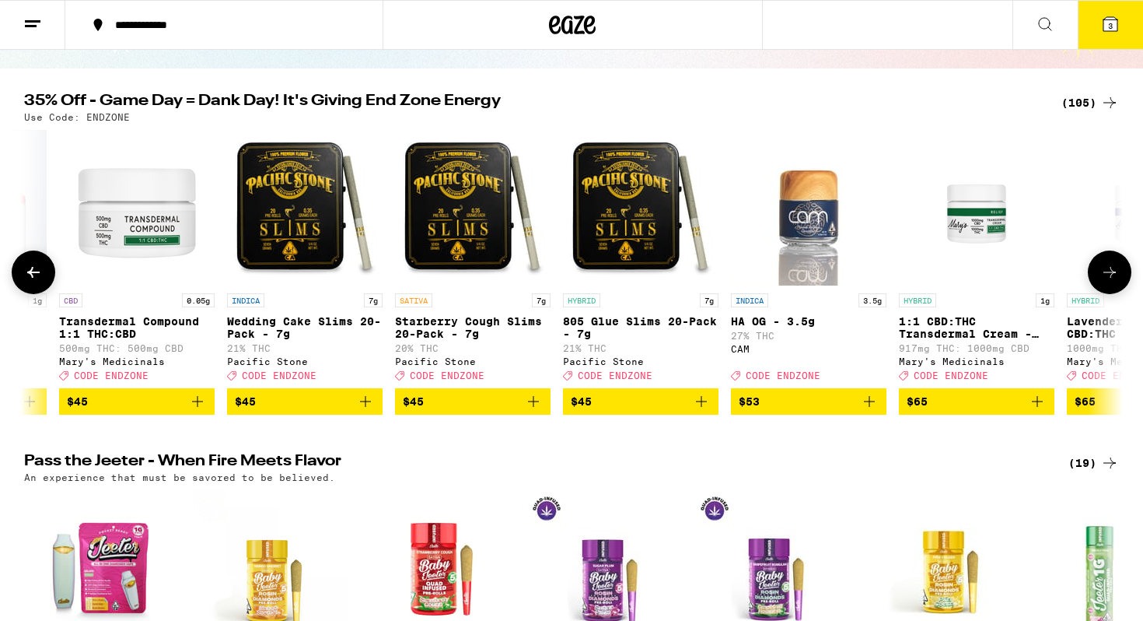
click at [40, 282] on icon at bounding box center [33, 272] width 19 height 19
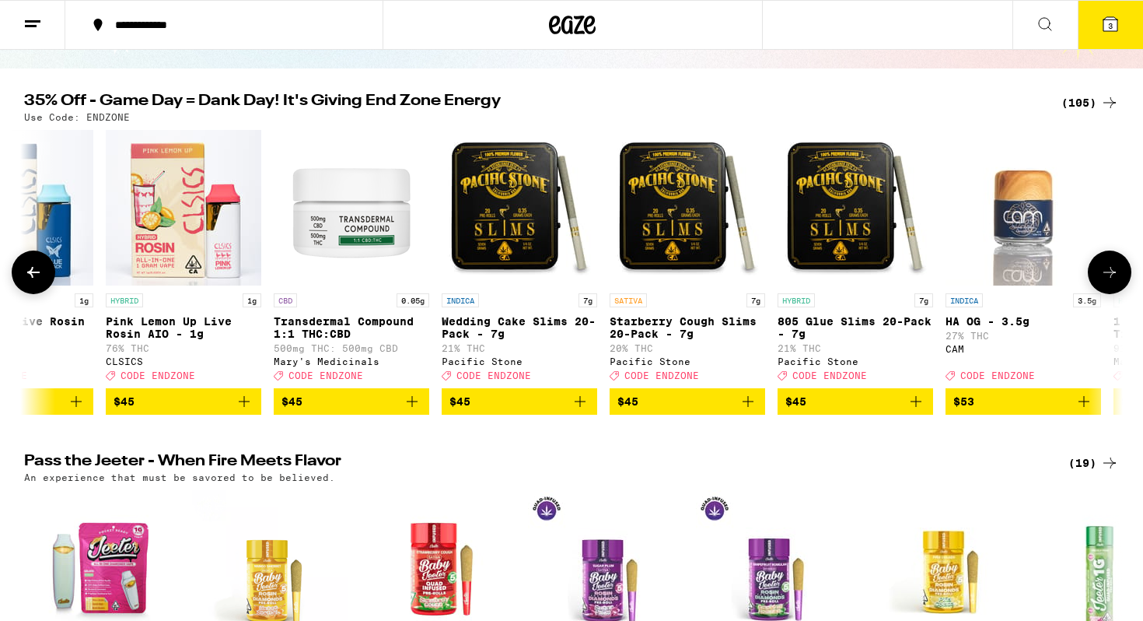
click at [40, 282] on icon at bounding box center [33, 272] width 19 height 19
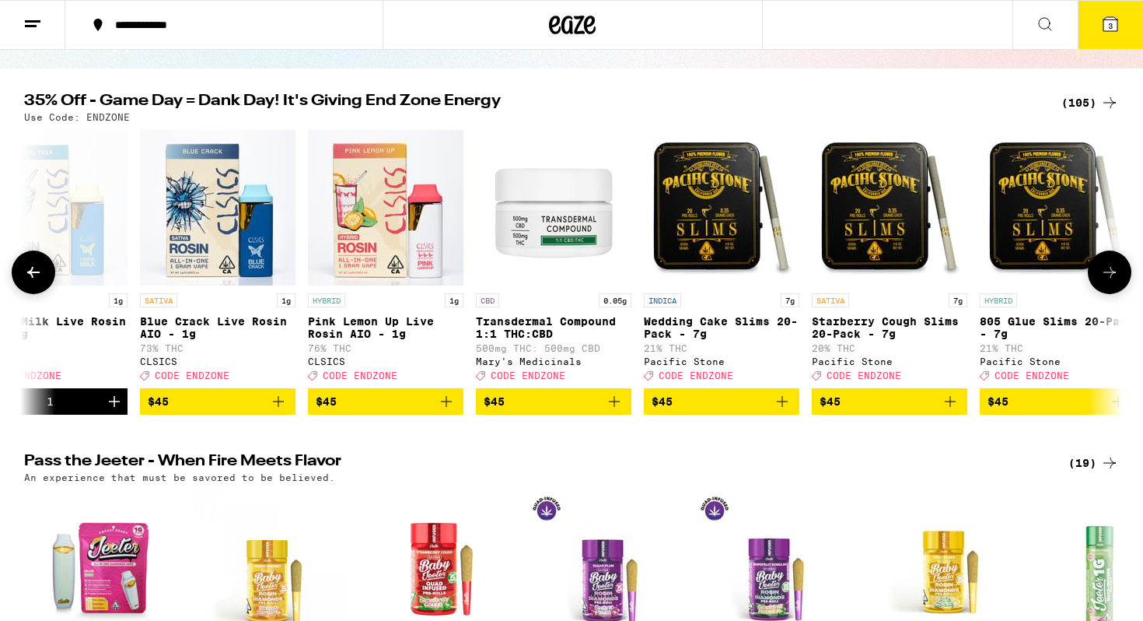
click at [40, 282] on icon at bounding box center [33, 272] width 19 height 19
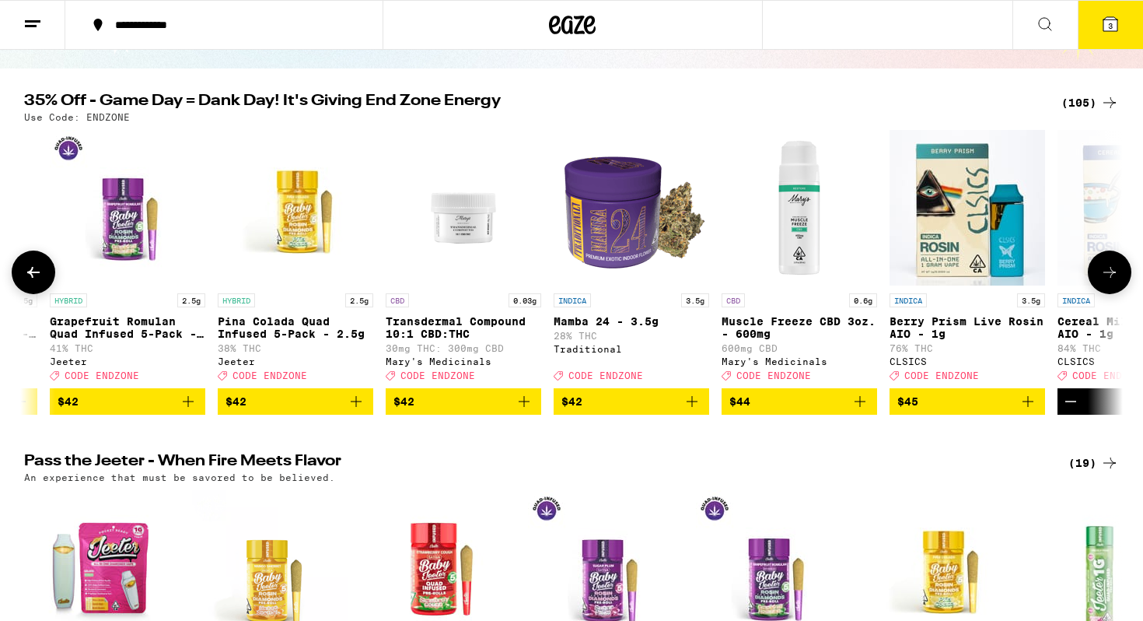
click at [40, 282] on icon at bounding box center [33, 272] width 19 height 19
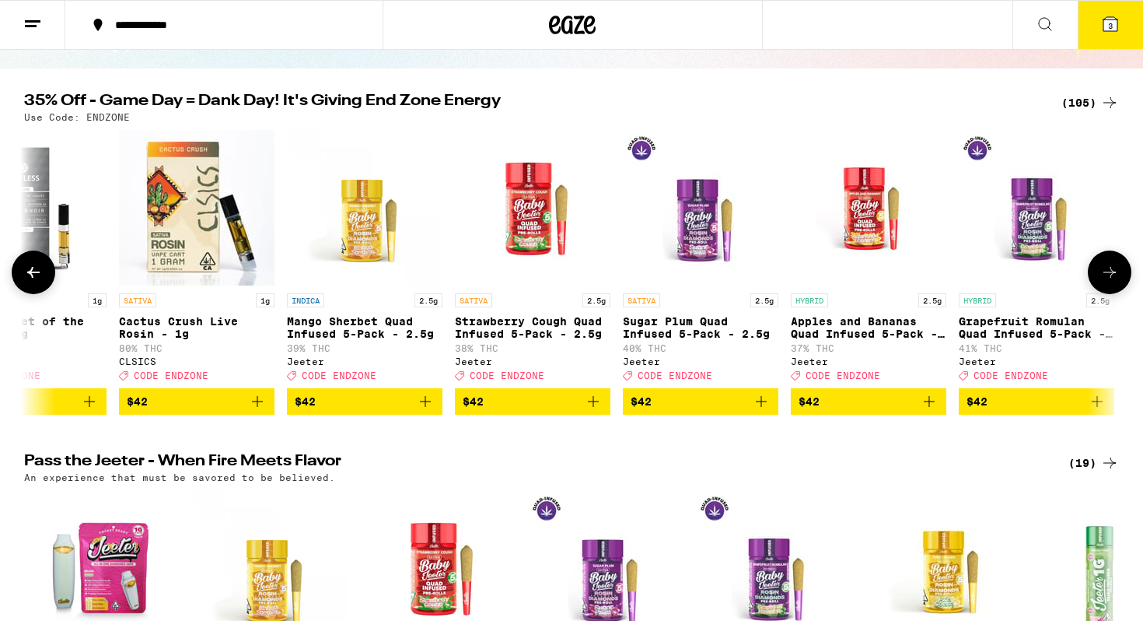
click at [40, 282] on icon at bounding box center [33, 272] width 19 height 19
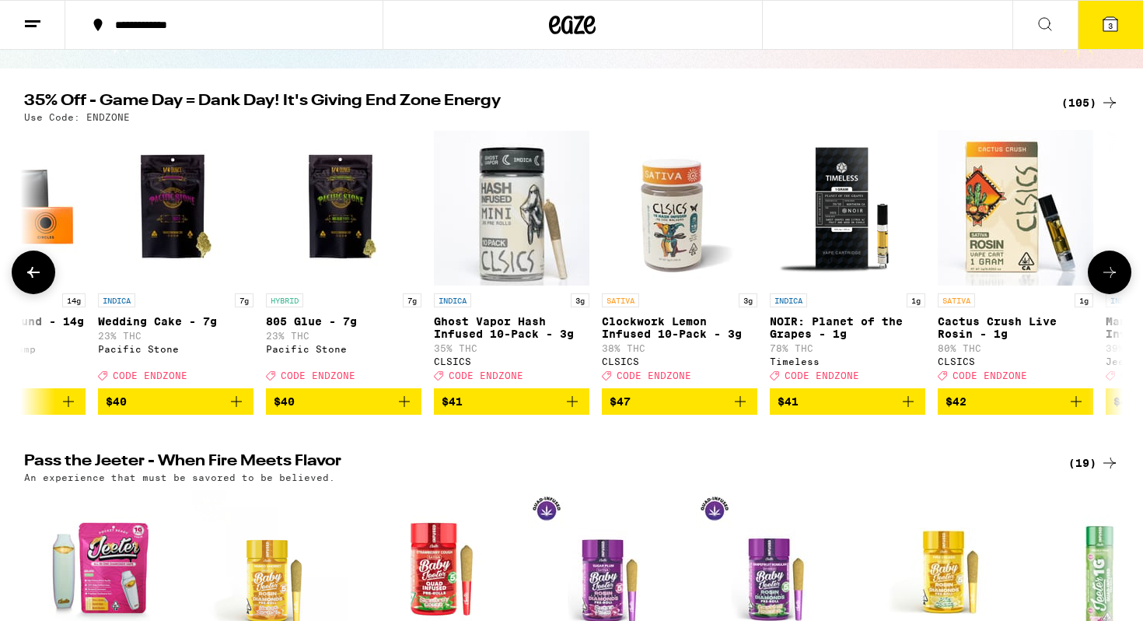
click at [40, 282] on icon at bounding box center [33, 272] width 19 height 19
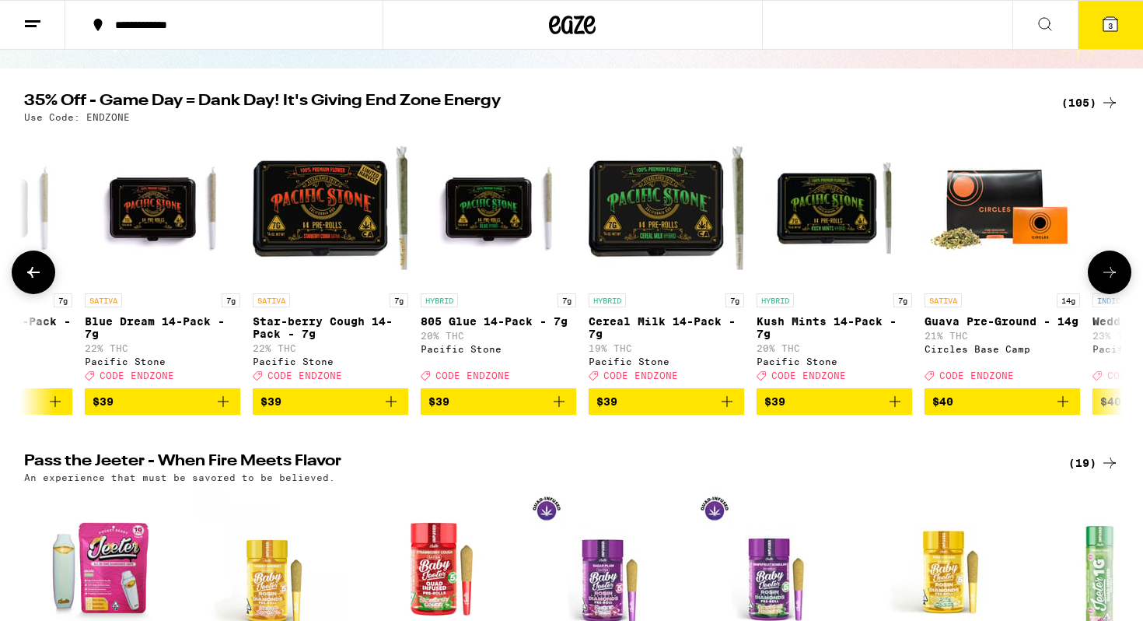
click at [40, 282] on icon at bounding box center [33, 272] width 19 height 19
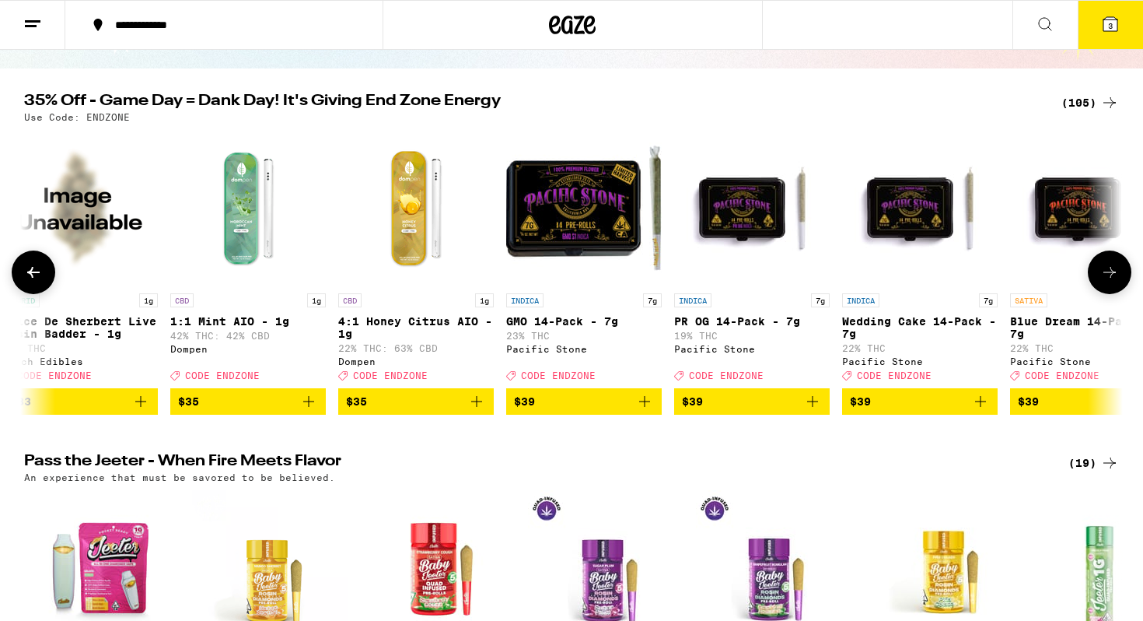
click at [40, 282] on icon at bounding box center [33, 272] width 19 height 19
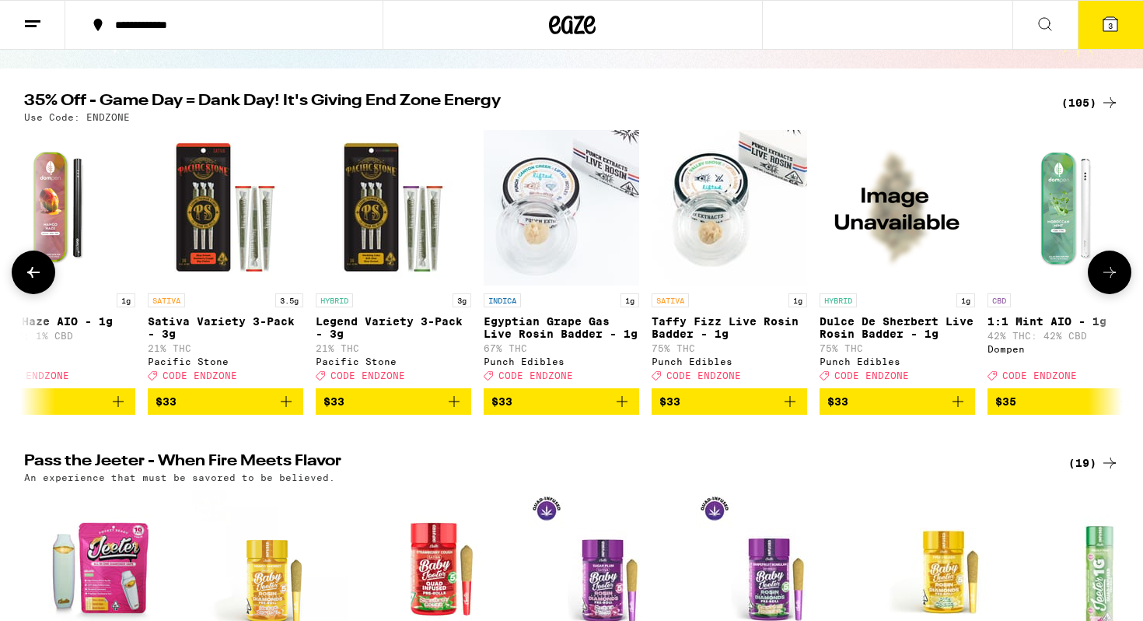
scroll to position [0, 10015]
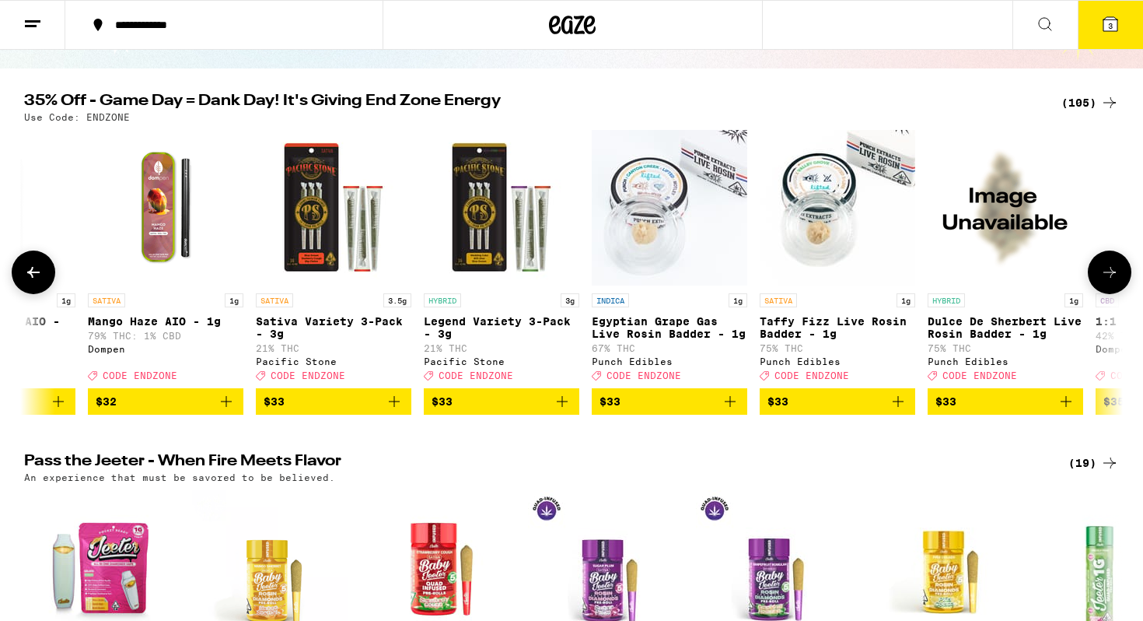
click at [40, 282] on icon at bounding box center [33, 272] width 19 height 19
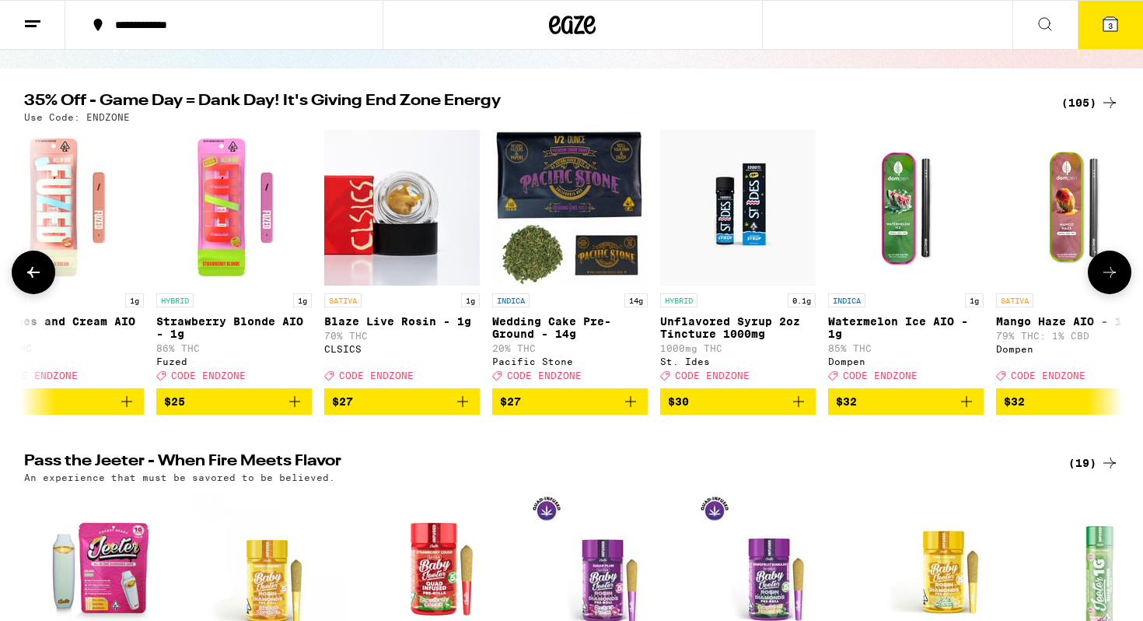
scroll to position [0, 9089]
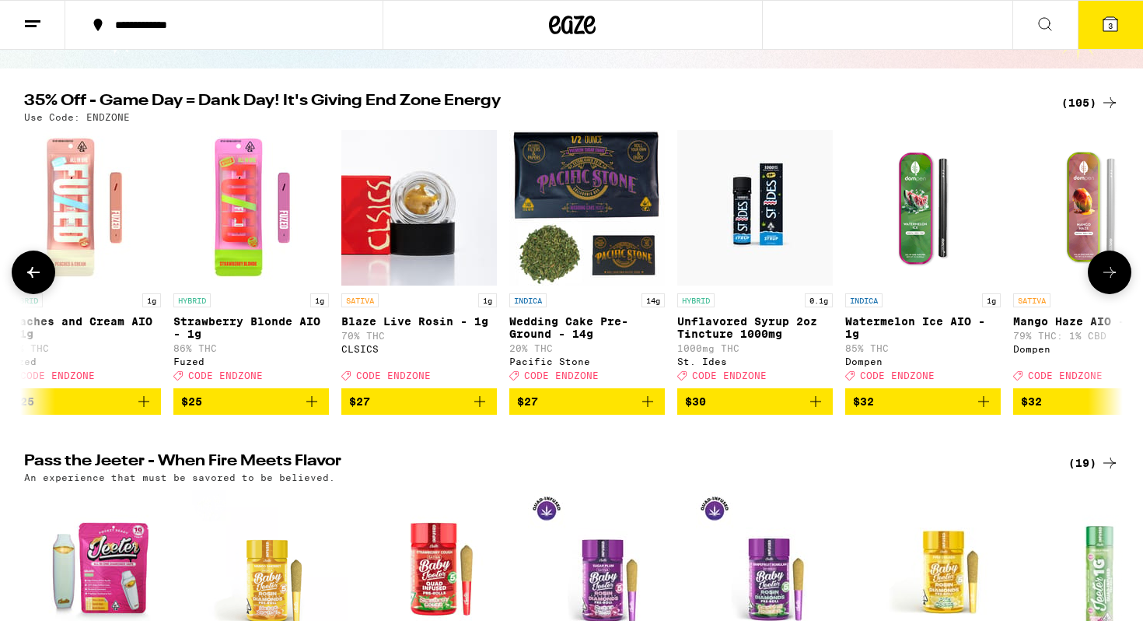
click at [37, 282] on icon at bounding box center [33, 272] width 19 height 19
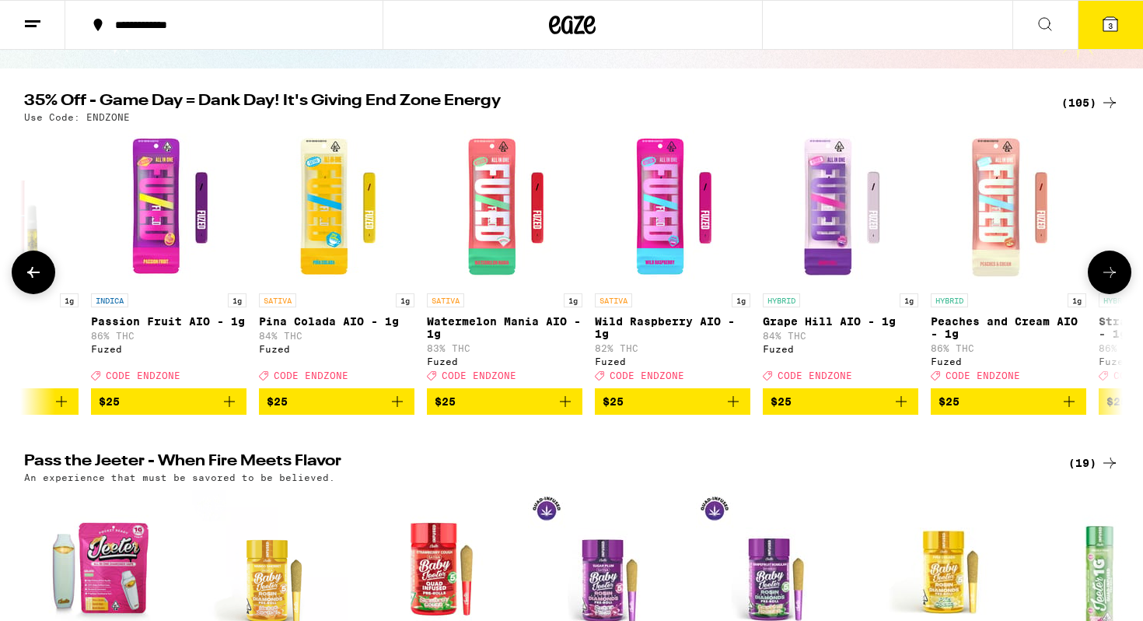
click at [37, 282] on icon at bounding box center [33, 272] width 19 height 19
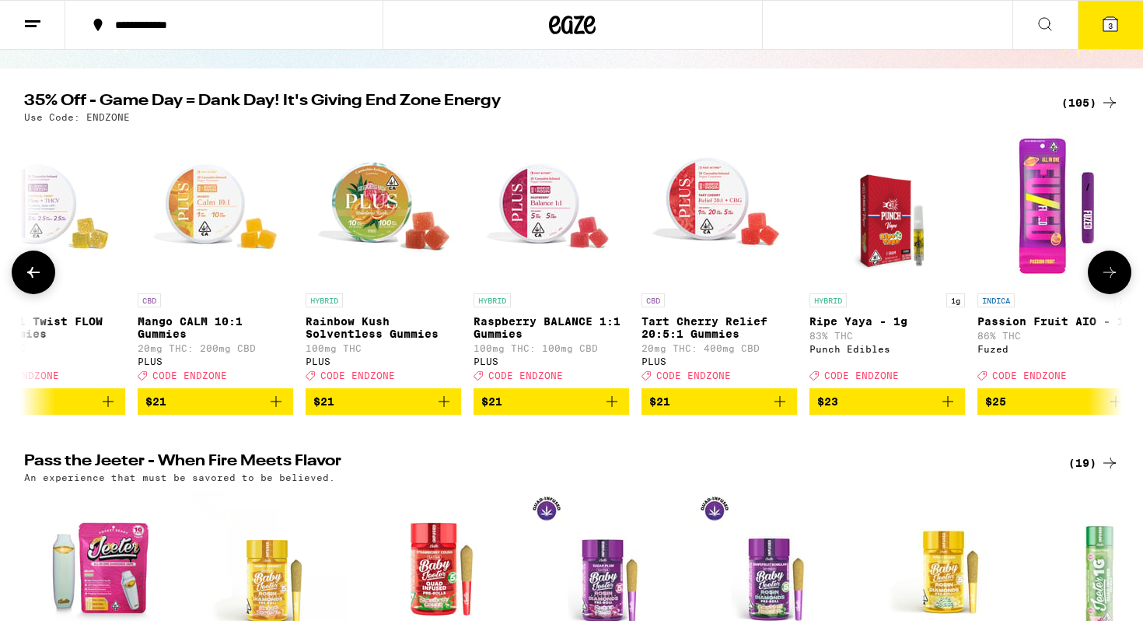
scroll to position [0, 7238]
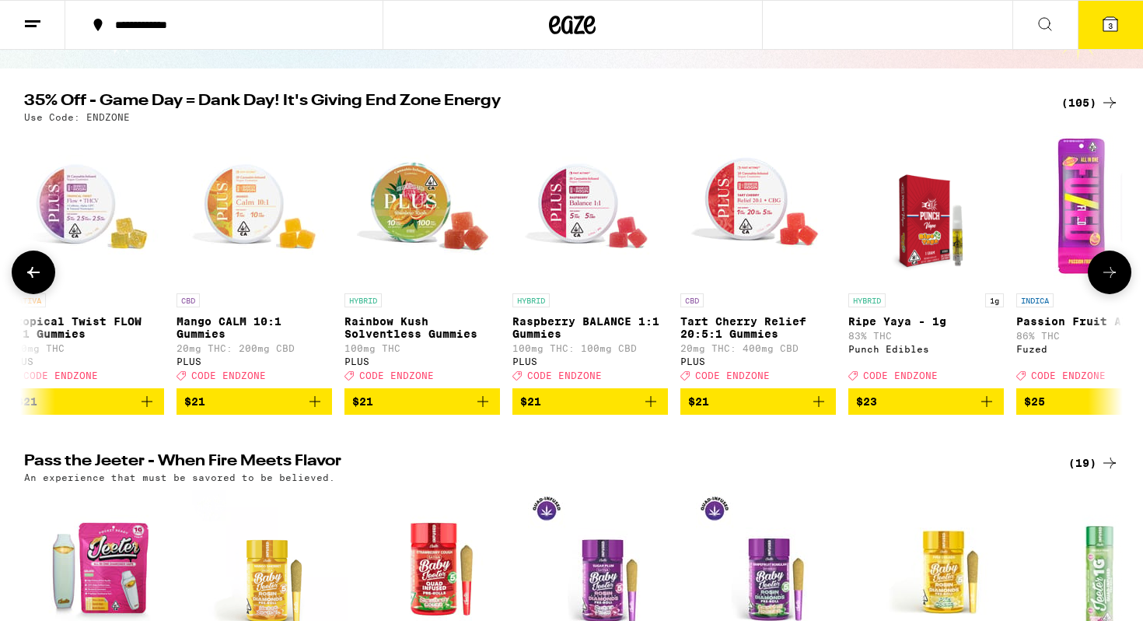
click at [24, 282] on icon at bounding box center [33, 272] width 19 height 19
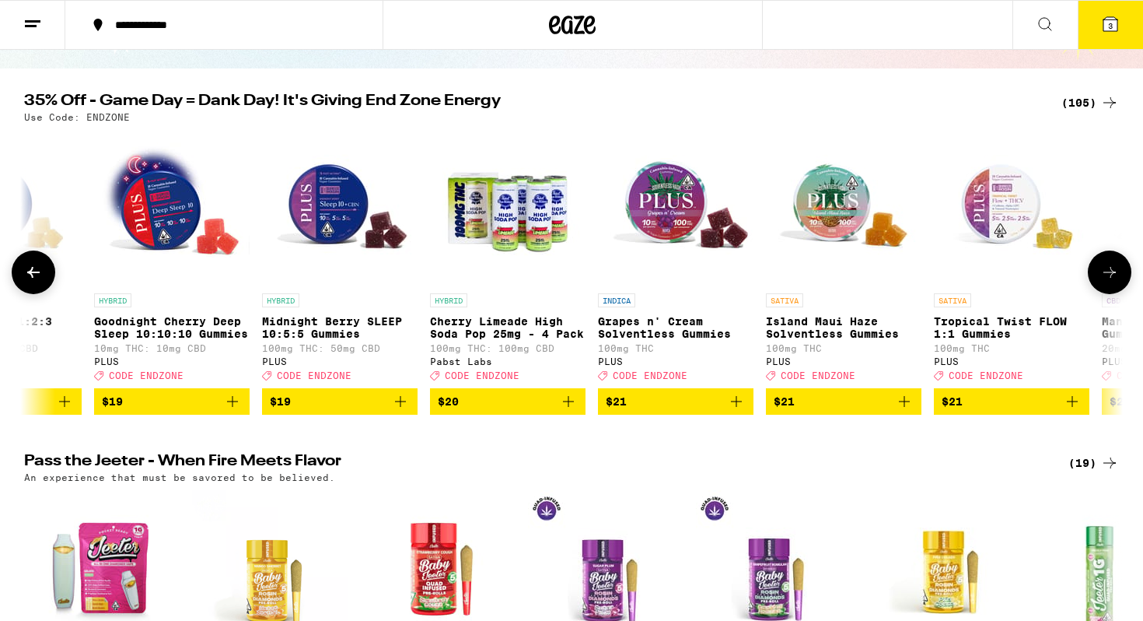
click at [24, 282] on icon at bounding box center [33, 272] width 19 height 19
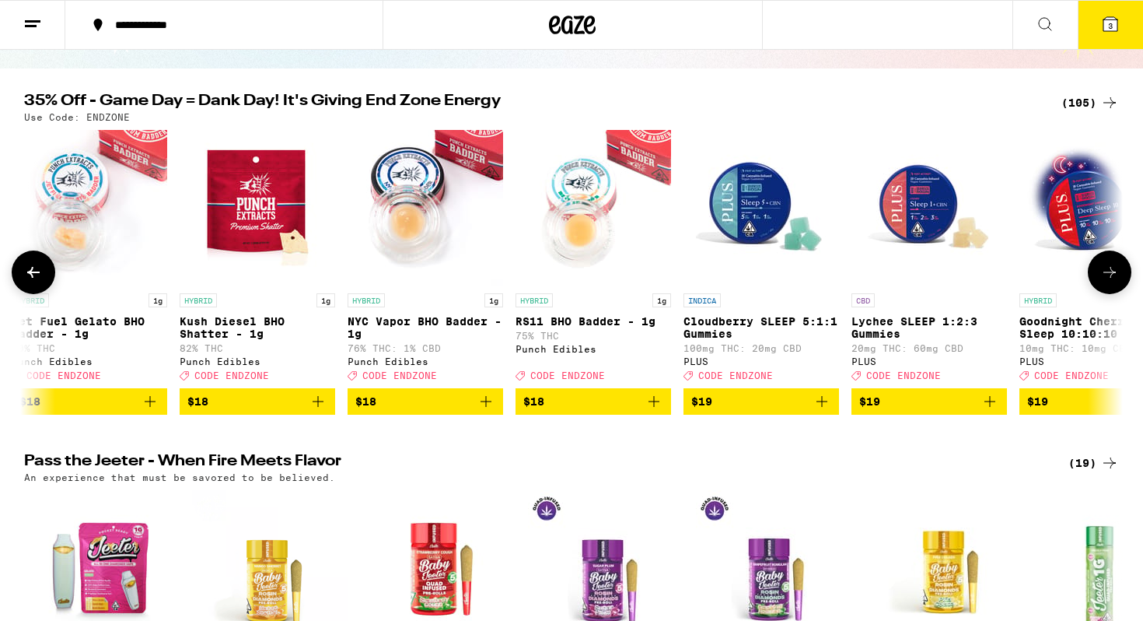
click at [24, 282] on icon at bounding box center [33, 272] width 19 height 19
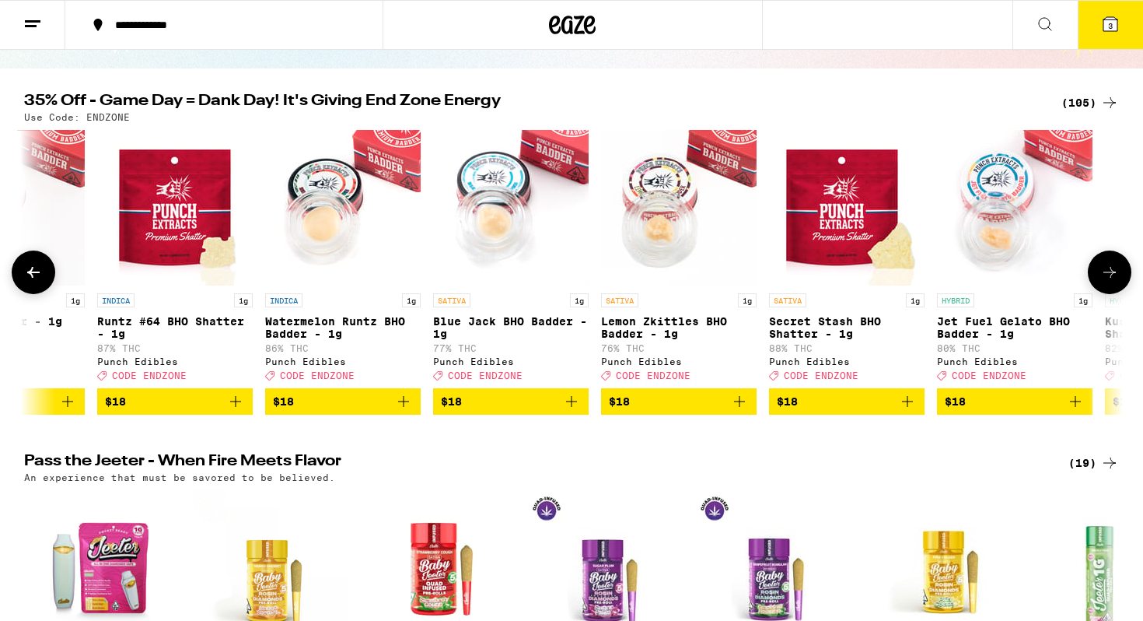
click at [24, 282] on icon at bounding box center [33, 272] width 19 height 19
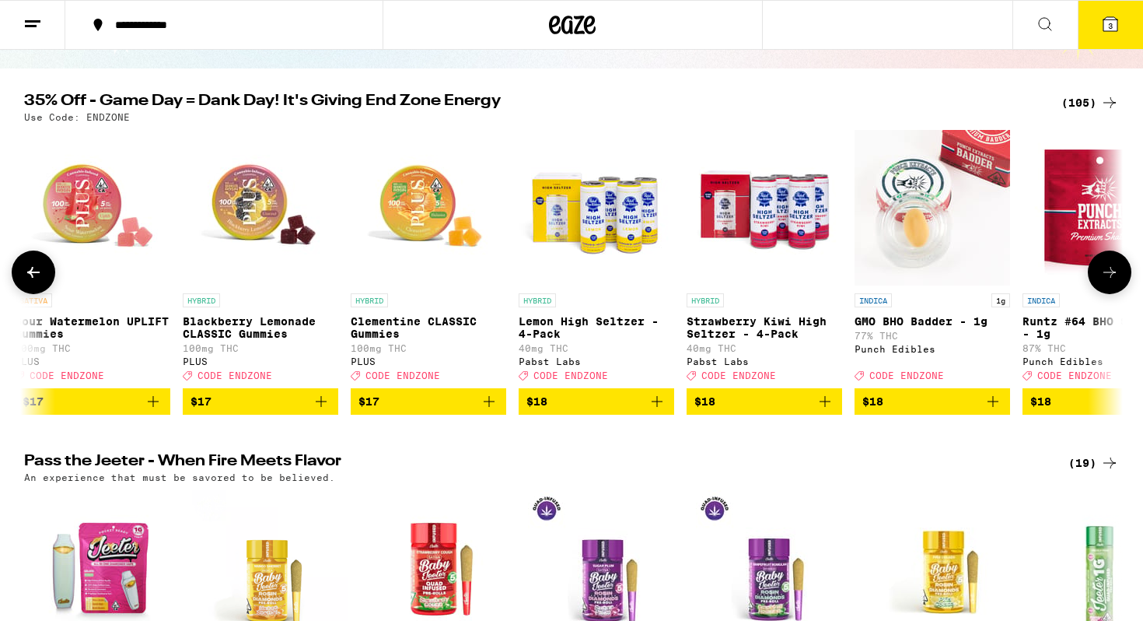
click at [24, 282] on icon at bounding box center [33, 272] width 19 height 19
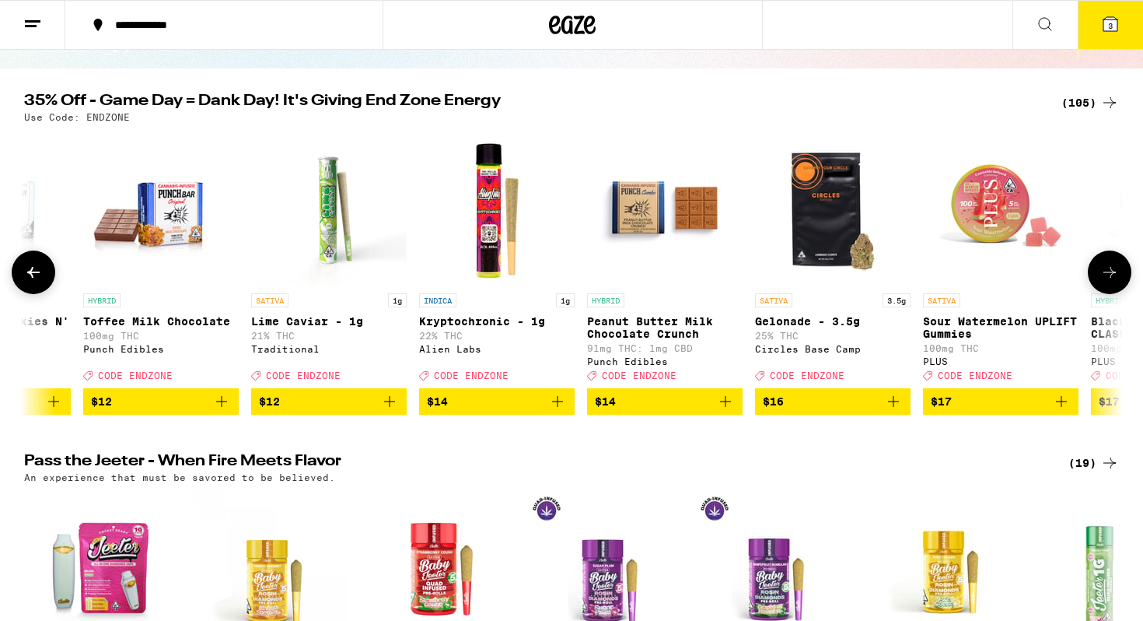
scroll to position [0, 2611]
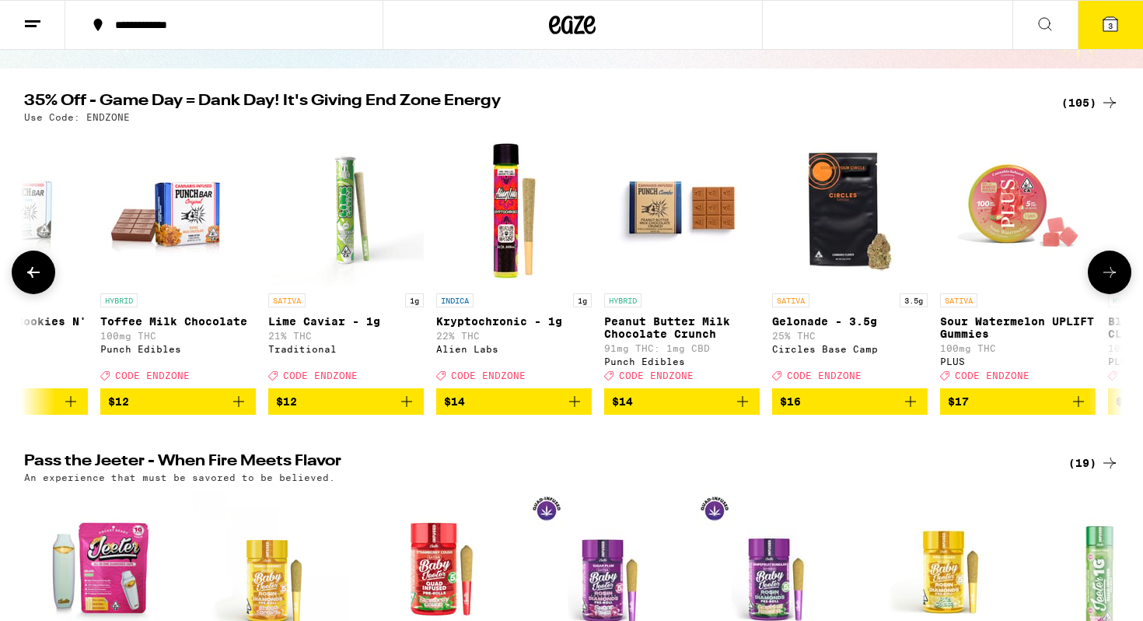
click at [24, 282] on icon at bounding box center [33, 272] width 19 height 19
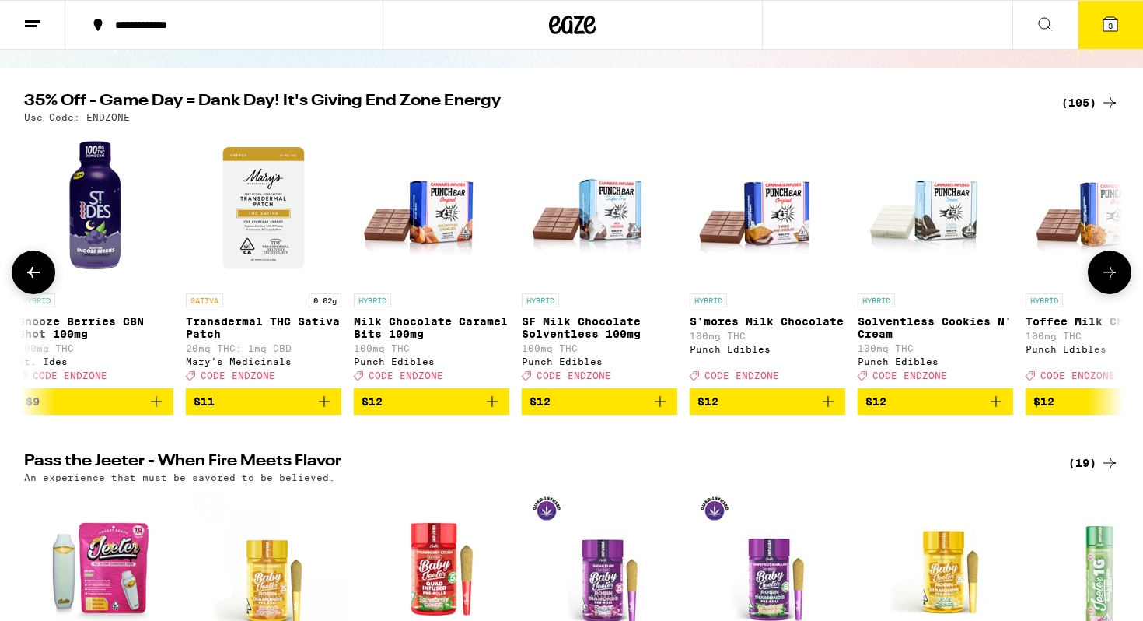
click at [24, 282] on icon at bounding box center [33, 272] width 19 height 19
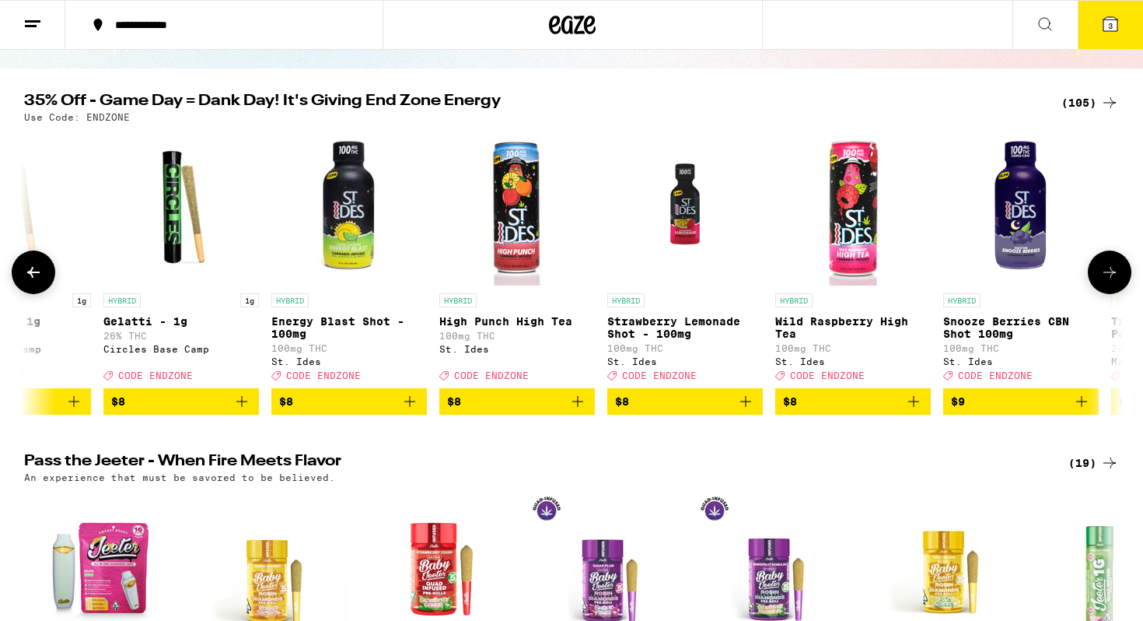
click at [24, 282] on icon at bounding box center [33, 272] width 19 height 19
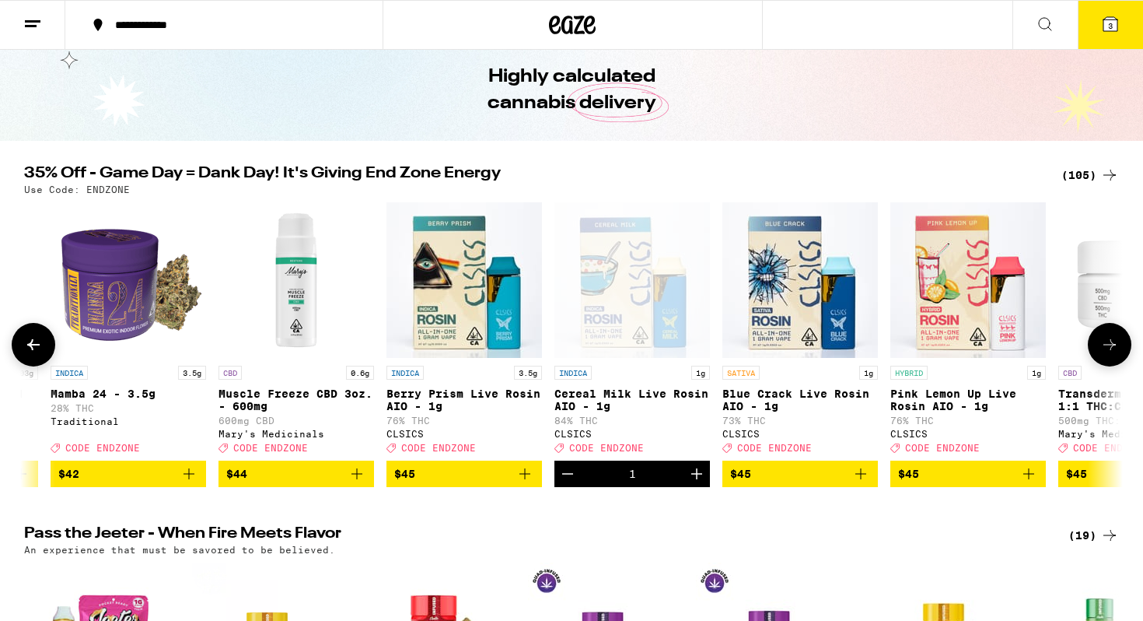
scroll to position [0, 15087]
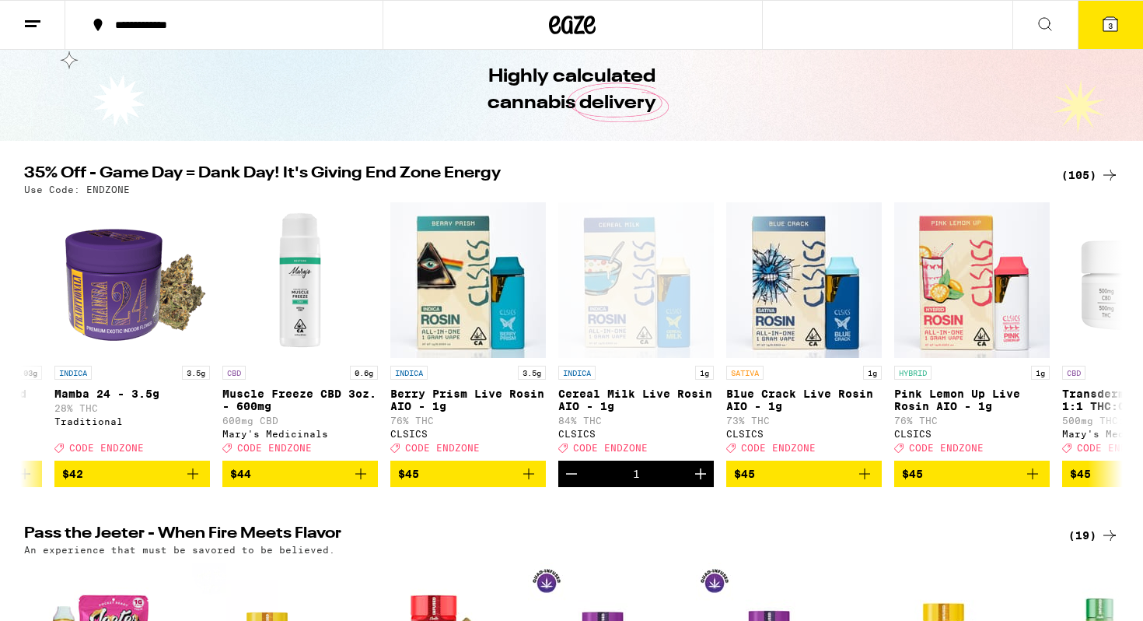
click at [1117, 37] on button "3" at bounding box center [1110, 25] width 65 height 48
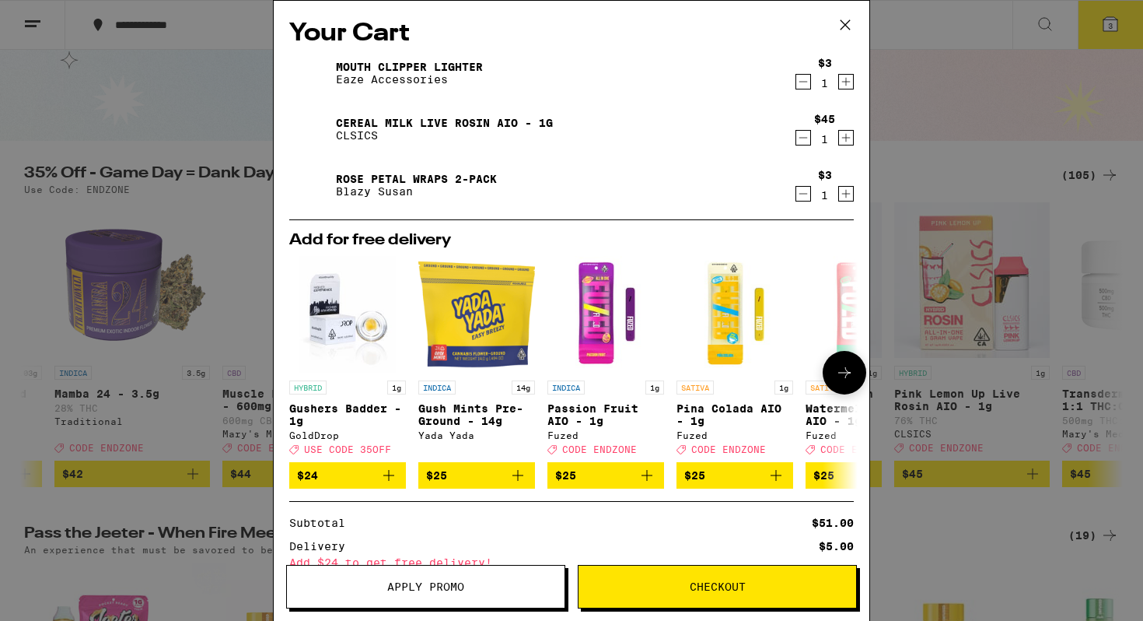
scroll to position [176, 0]
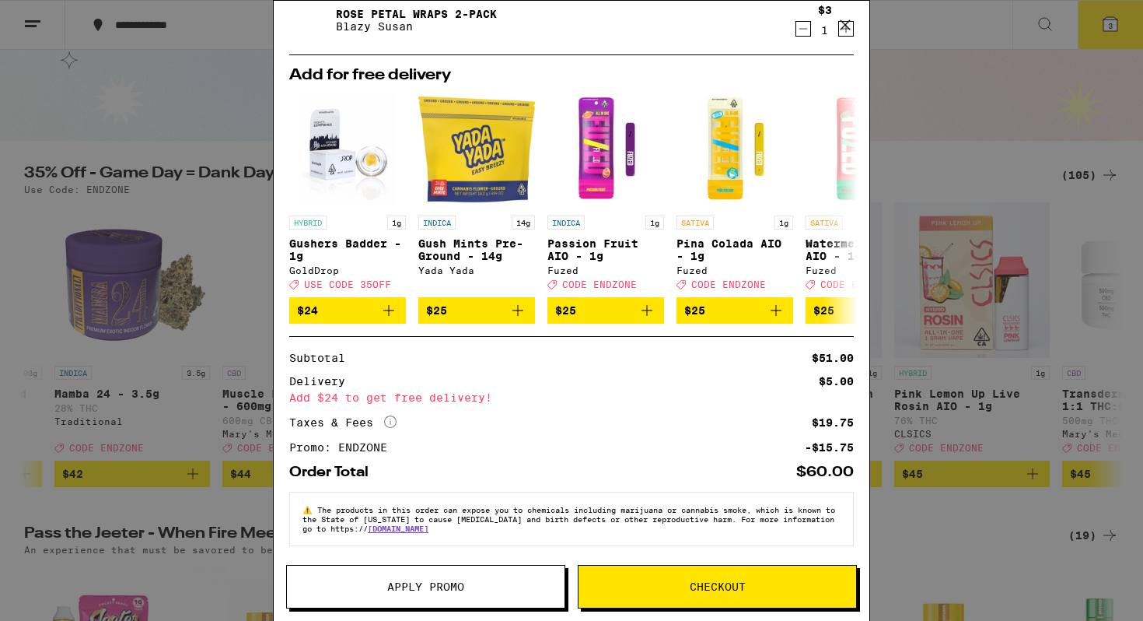
click at [680, 583] on span "Checkout" at bounding box center [718, 586] width 278 height 11
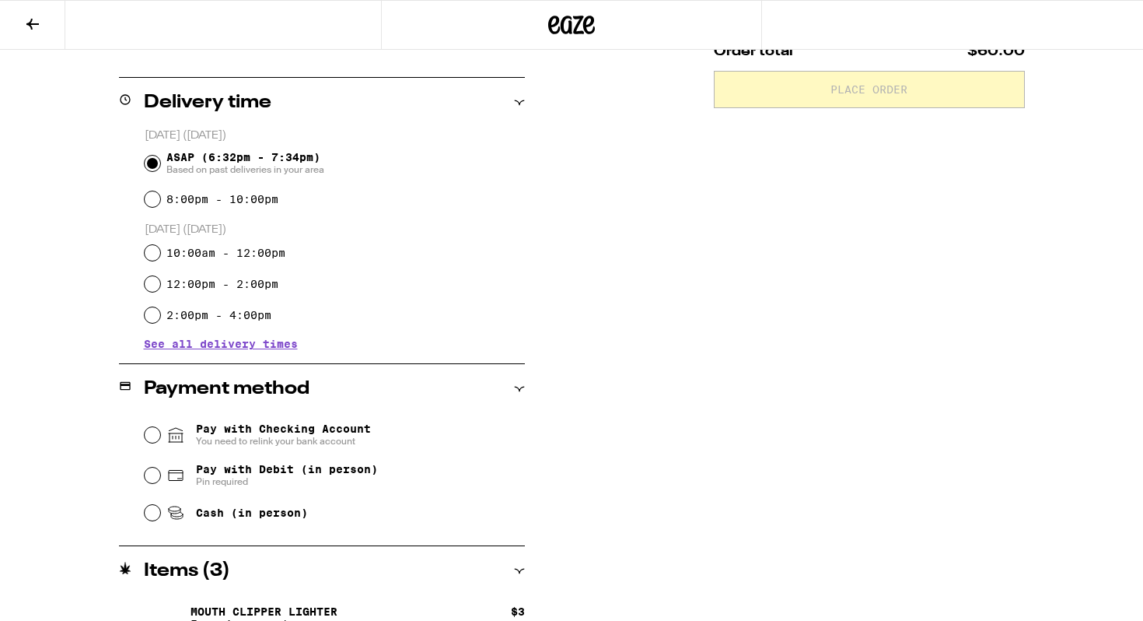
scroll to position [501, 0]
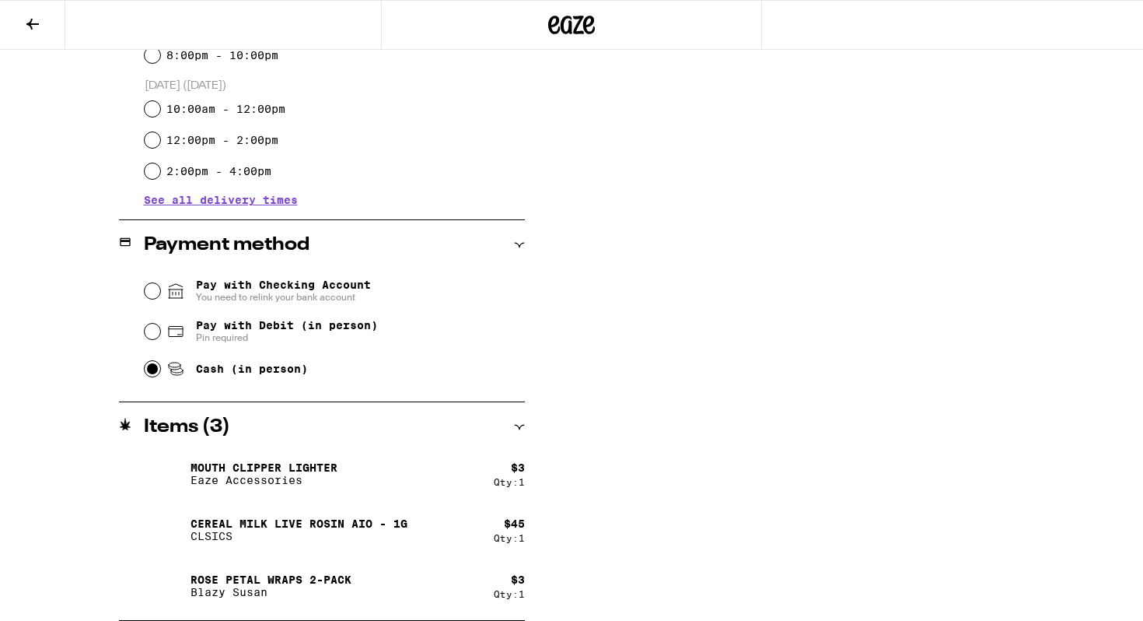
click at [156, 368] on input "Cash (in person)" at bounding box center [153, 369] width 16 height 16
radio input "true"
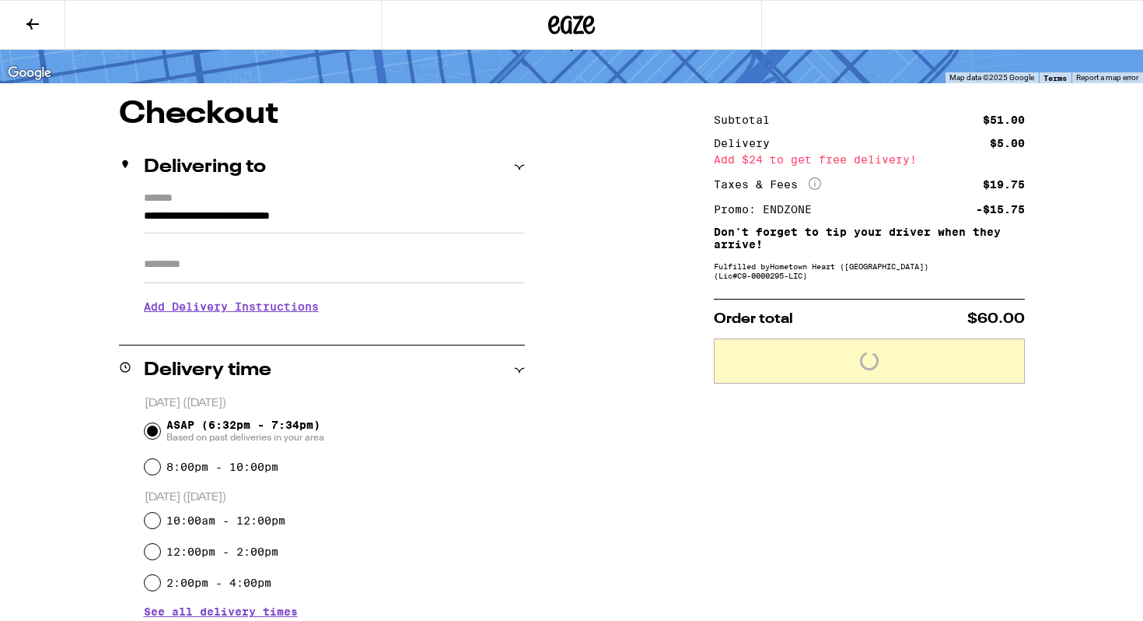
scroll to position [90, 0]
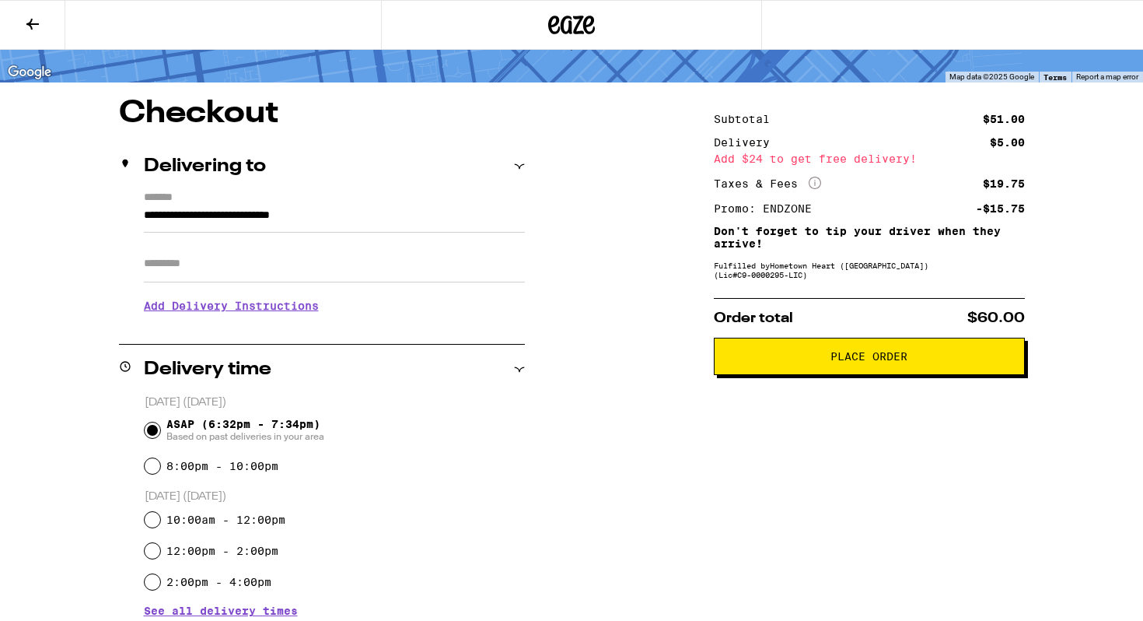
drag, startPoint x: 411, startPoint y: 221, endPoint x: 0, endPoint y: 212, distance: 411.5
click at [0, 213] on div "**********" at bounding box center [571, 470] width 1143 height 1121
type input "**********"
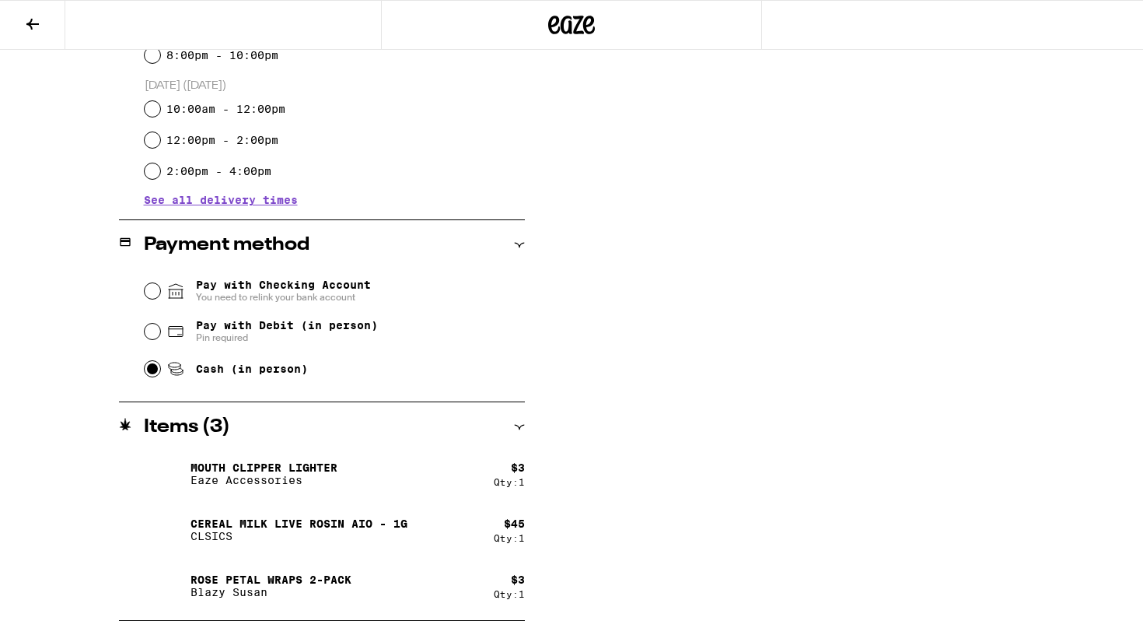
scroll to position [0, 0]
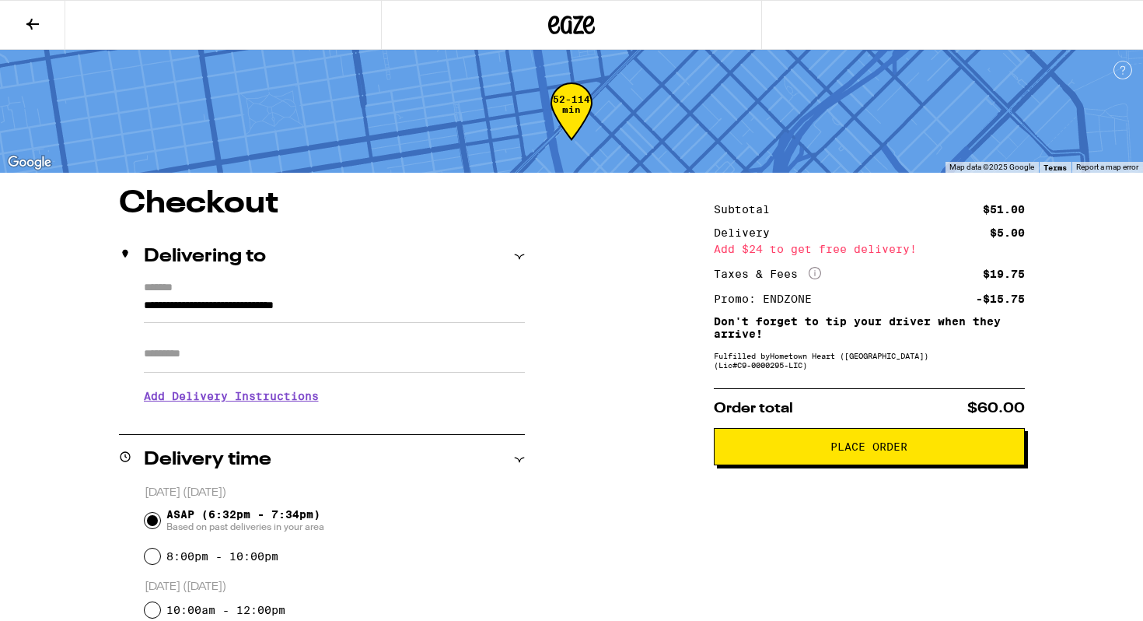
click at [852, 465] on button "Place Order" at bounding box center [869, 446] width 311 height 37
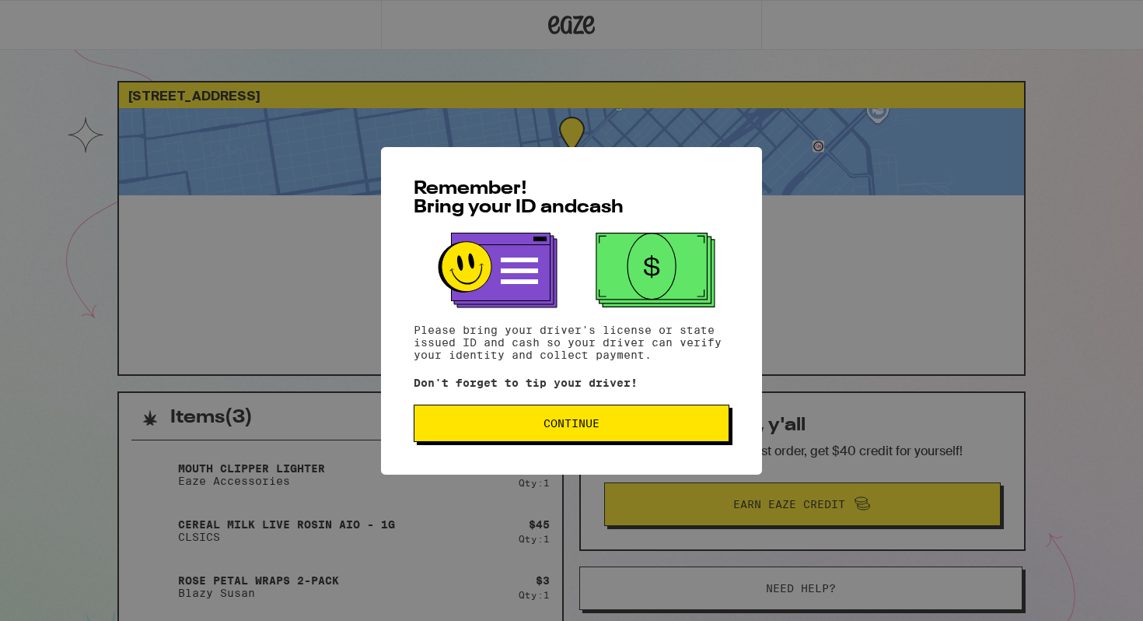
click at [561, 428] on span "Continue" at bounding box center [572, 423] width 56 height 11
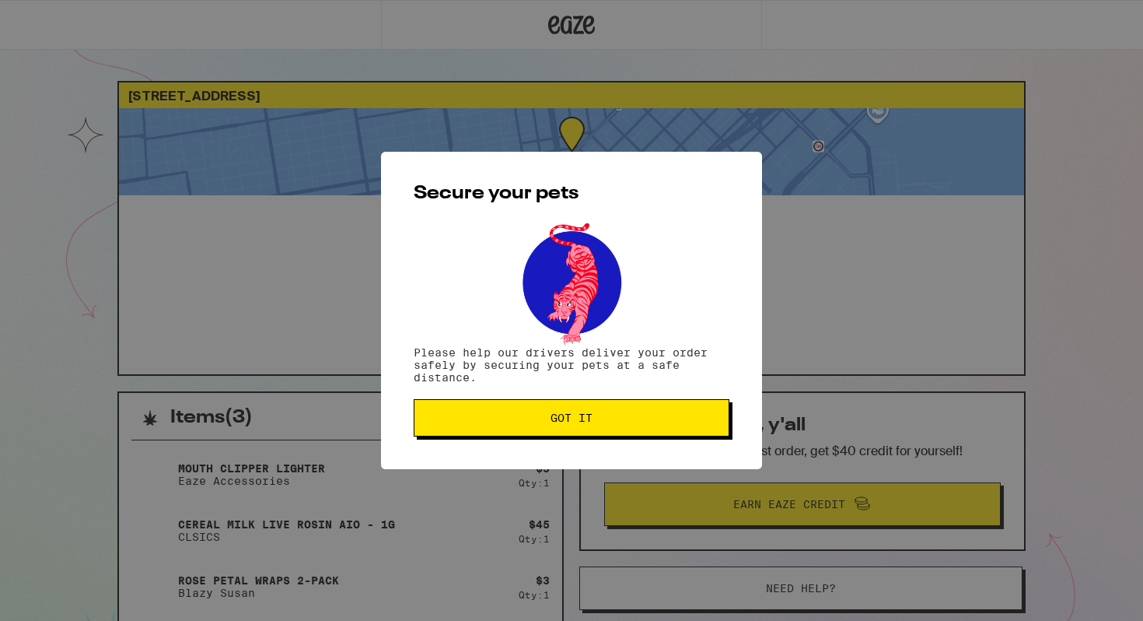
click at [561, 429] on button "Got it" at bounding box center [572, 417] width 316 height 37
